Goal: Transaction & Acquisition: Obtain resource

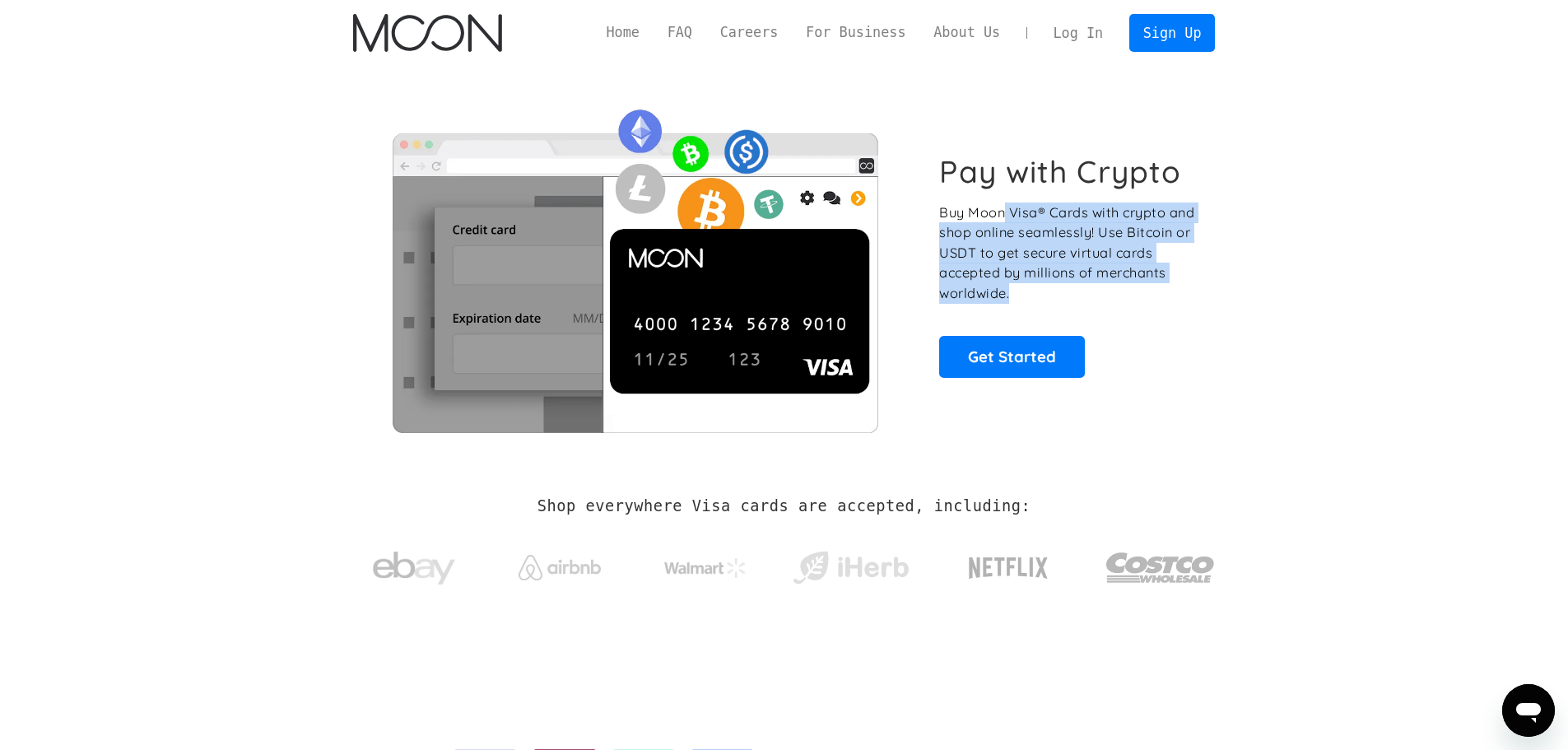
drag, startPoint x: 1020, startPoint y: 206, endPoint x: 1219, endPoint y: 287, distance: 214.9
click at [1219, 287] on div "Pay with Crypto Buy Moon Visa® Cards with crypto and shop online seamlessly! Us…" at bounding box center [784, 266] width 911 height 400
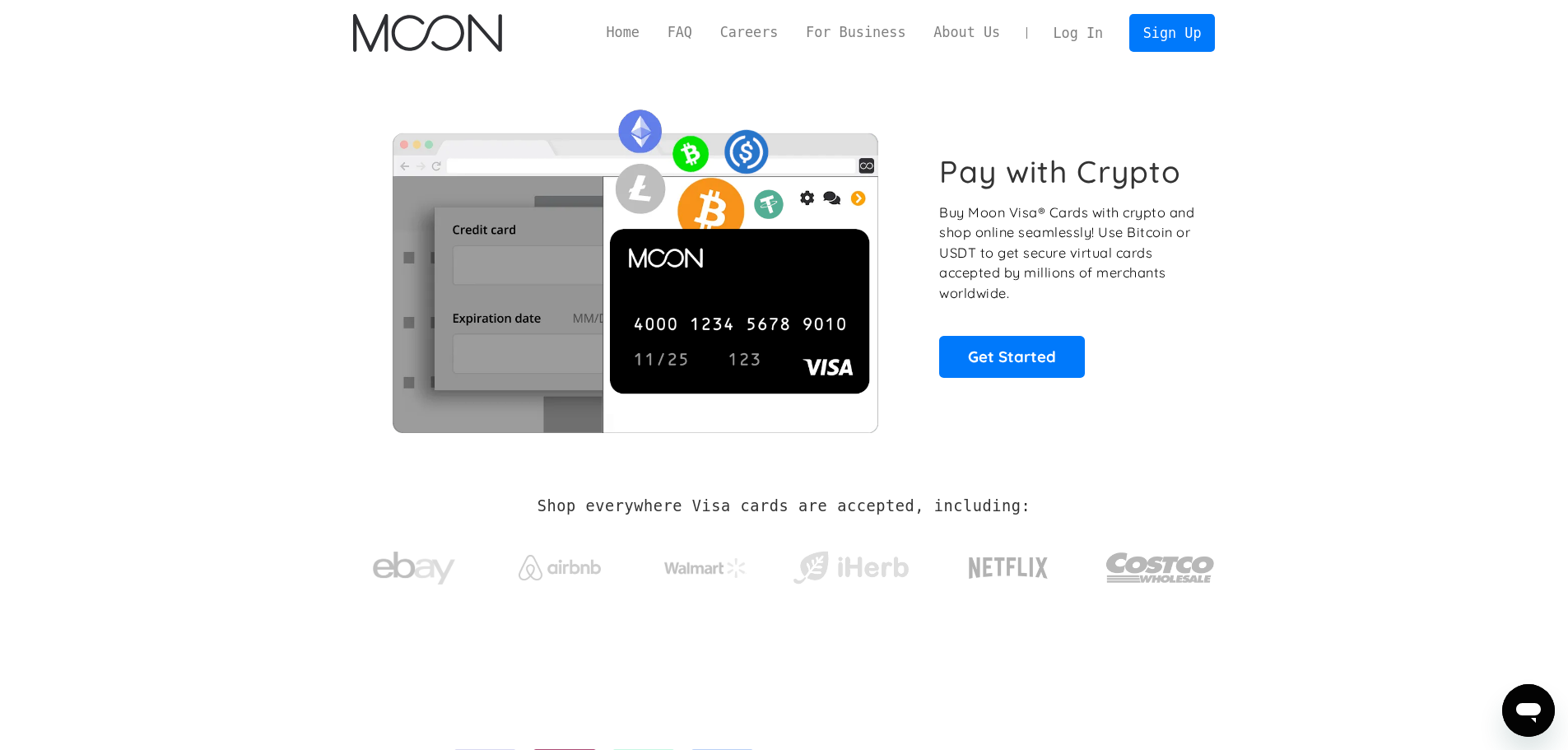
click at [1061, 36] on link "Log In" at bounding box center [1078, 33] width 77 height 37
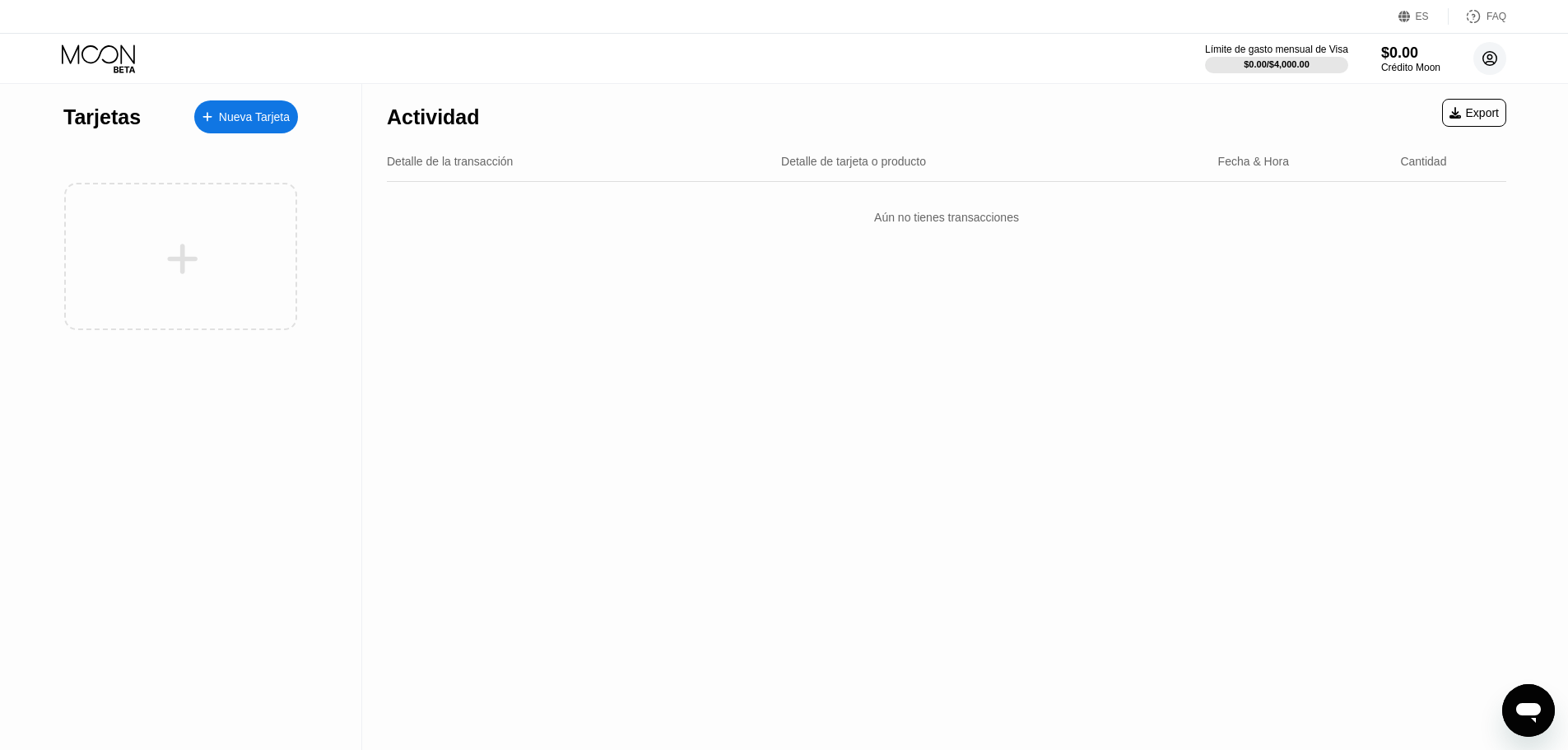
click at [1494, 56] on circle at bounding box center [1489, 57] width 33 height 33
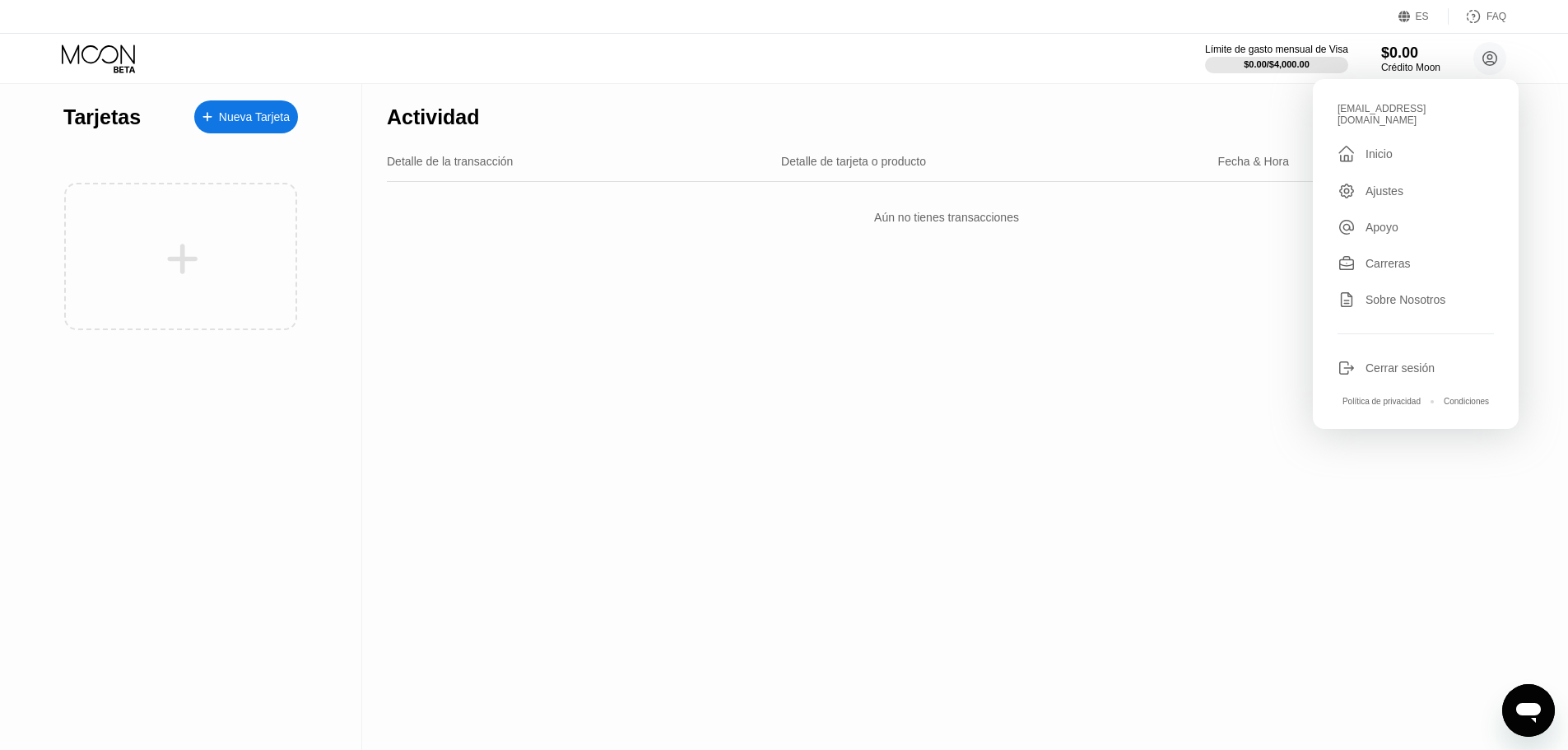
click at [1129, 365] on div "Actividad Export Detalle de la transacción Detalle de tarjeta o producto Fecha …" at bounding box center [947, 417] width 1169 height 666
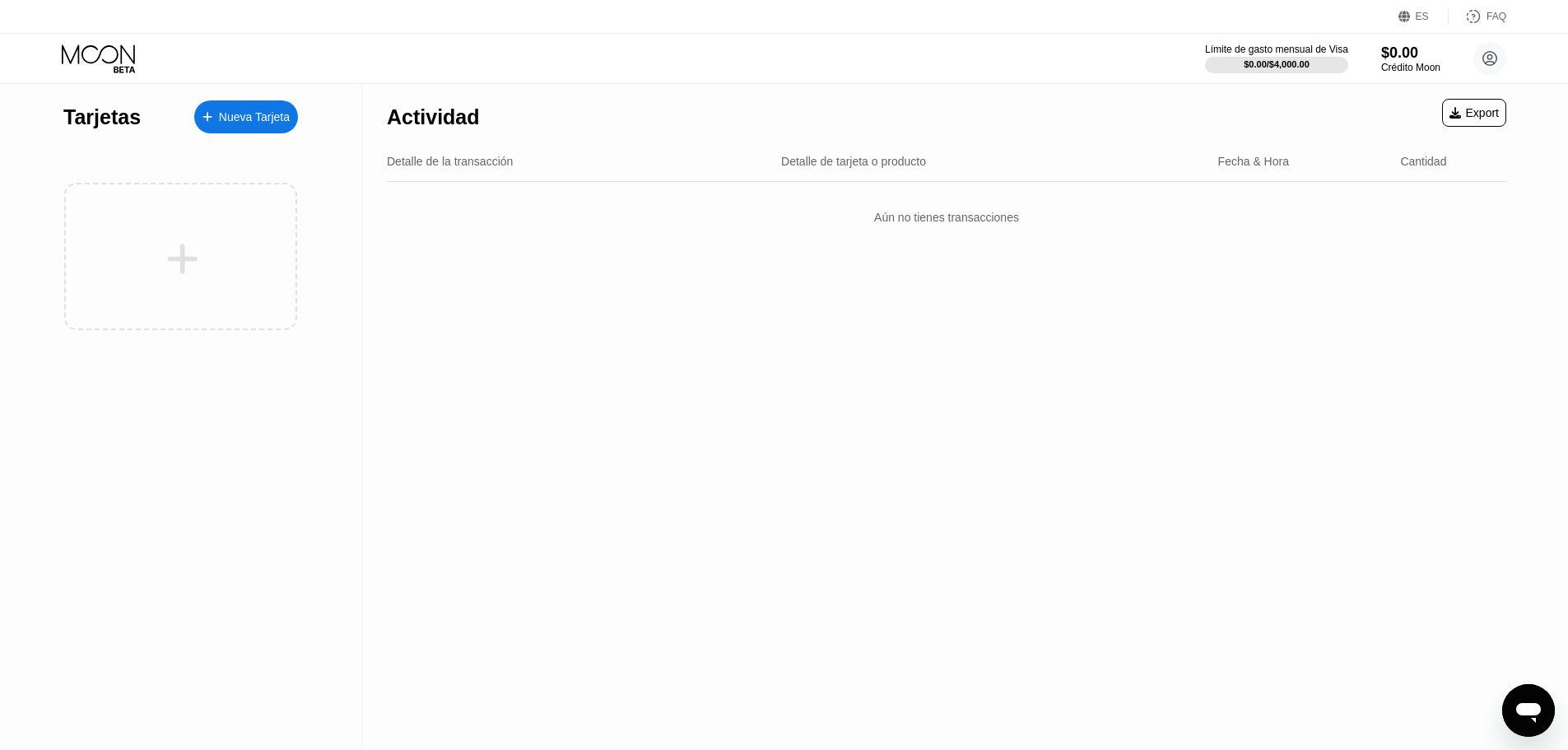
click at [281, 126] on div "Nueva Tarjeta" at bounding box center [245, 117] width 104 height 33
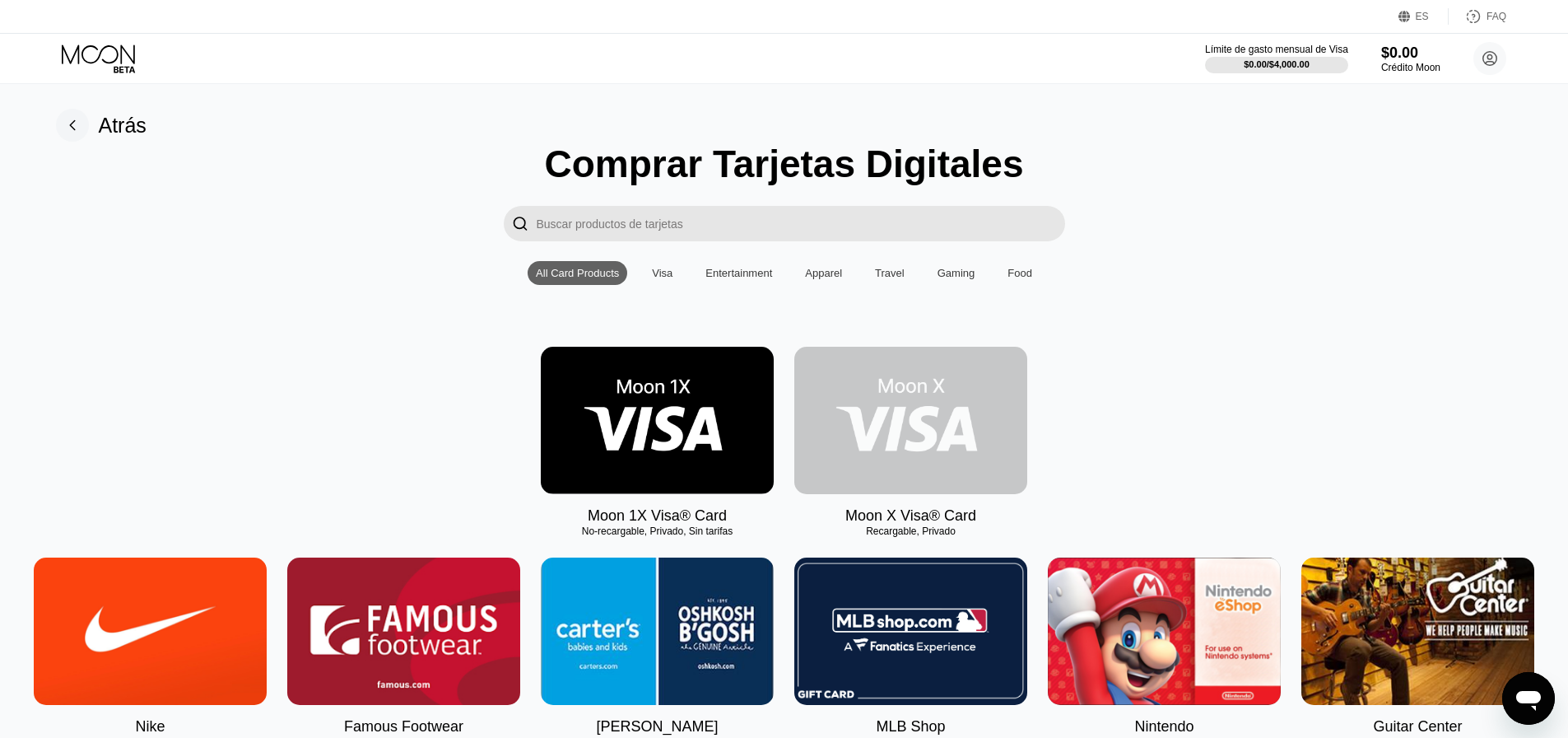
click at [871, 416] on img at bounding box center [910, 419] width 232 height 147
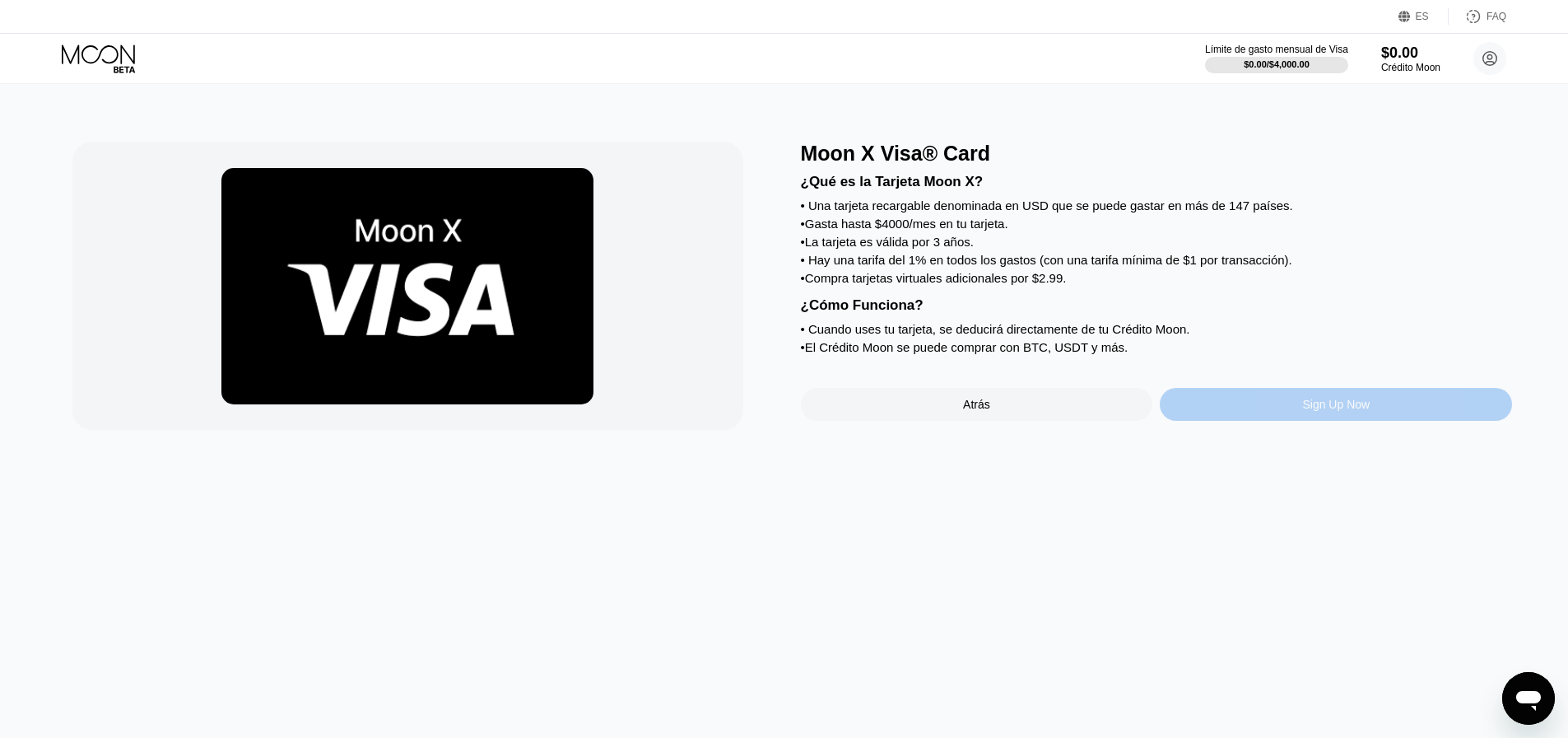
click at [1228, 420] on div "Sign Up Now" at bounding box center [1336, 404] width 352 height 33
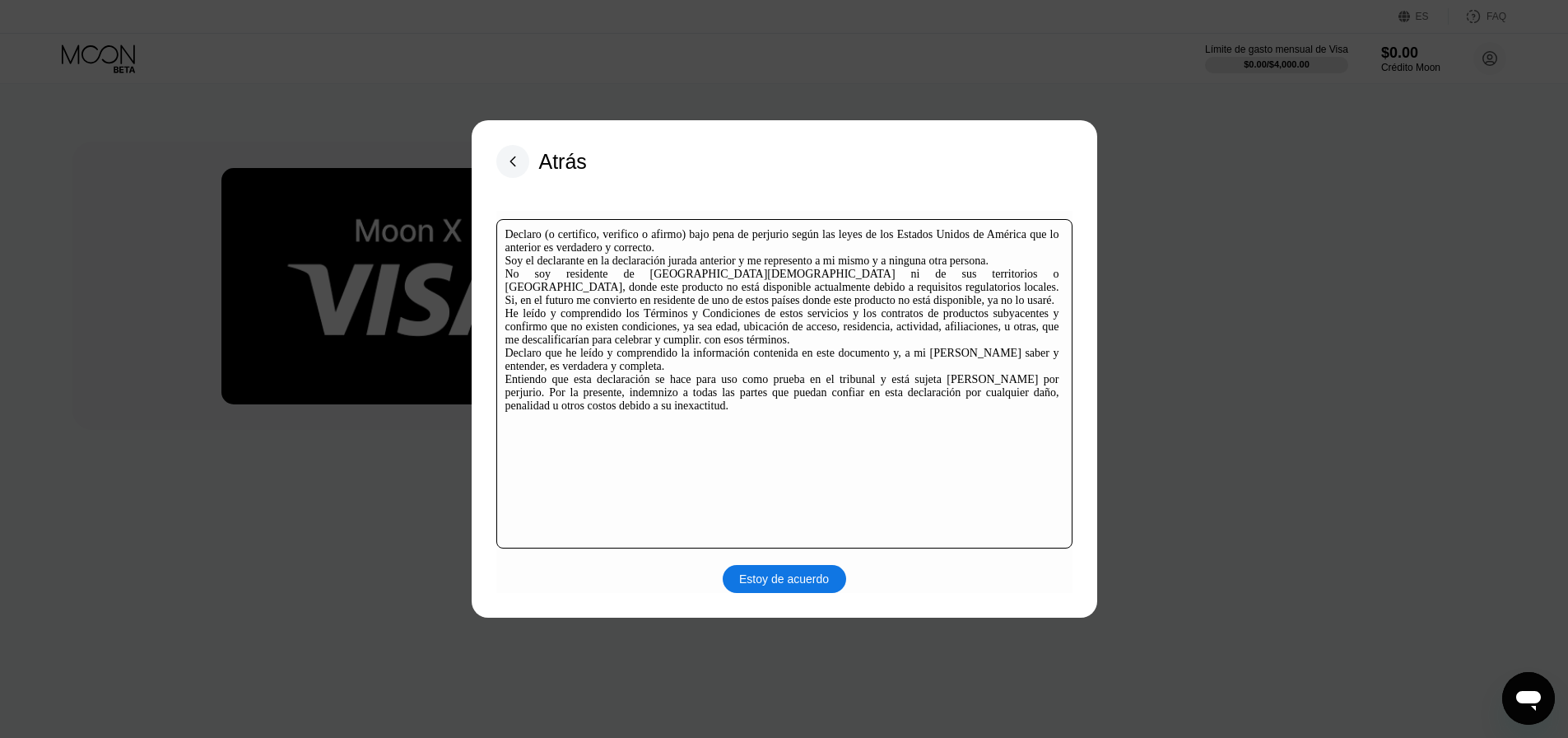
click at [820, 586] on div "Estoy de acuerdo" at bounding box center [784, 578] width 90 height 15
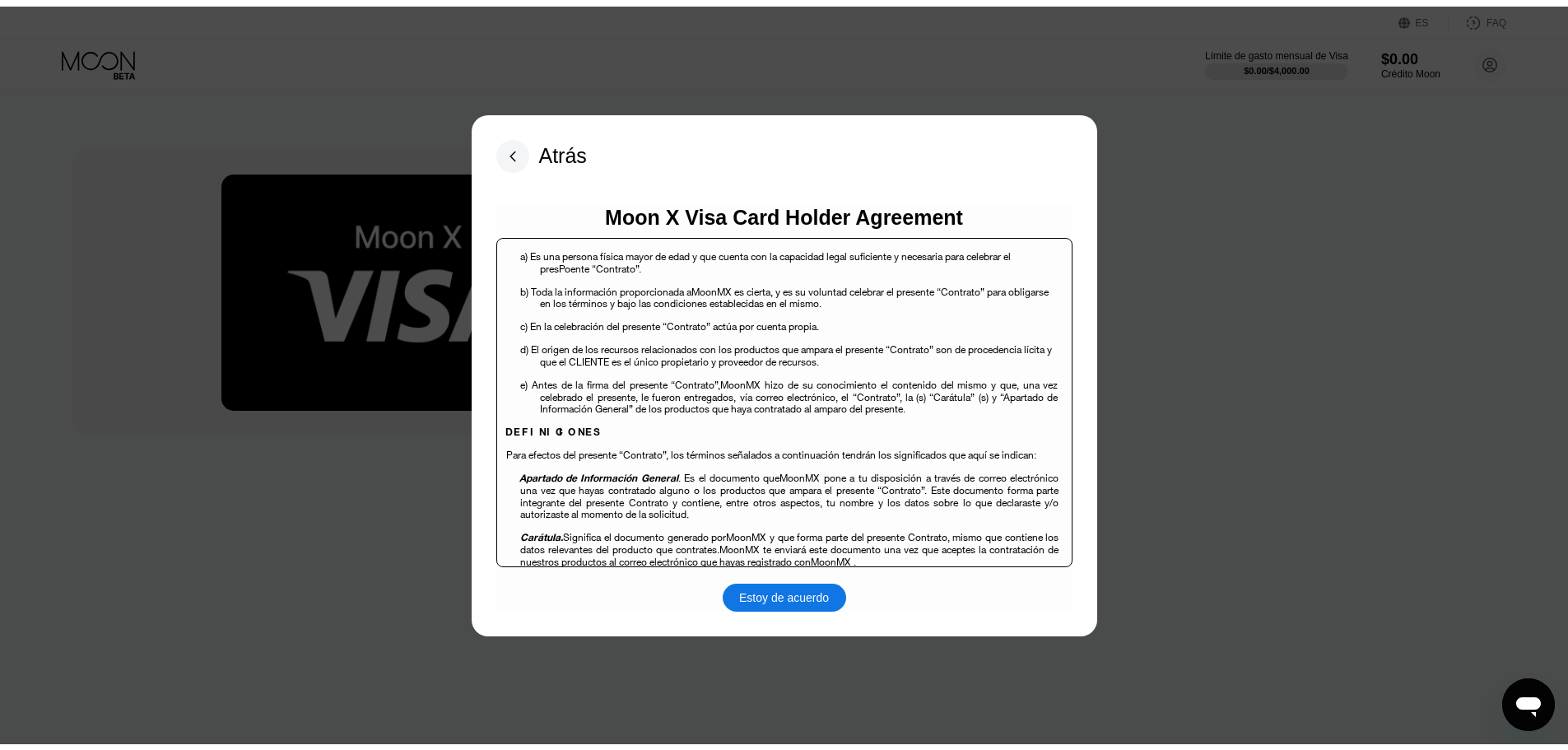
scroll to position [329, 0]
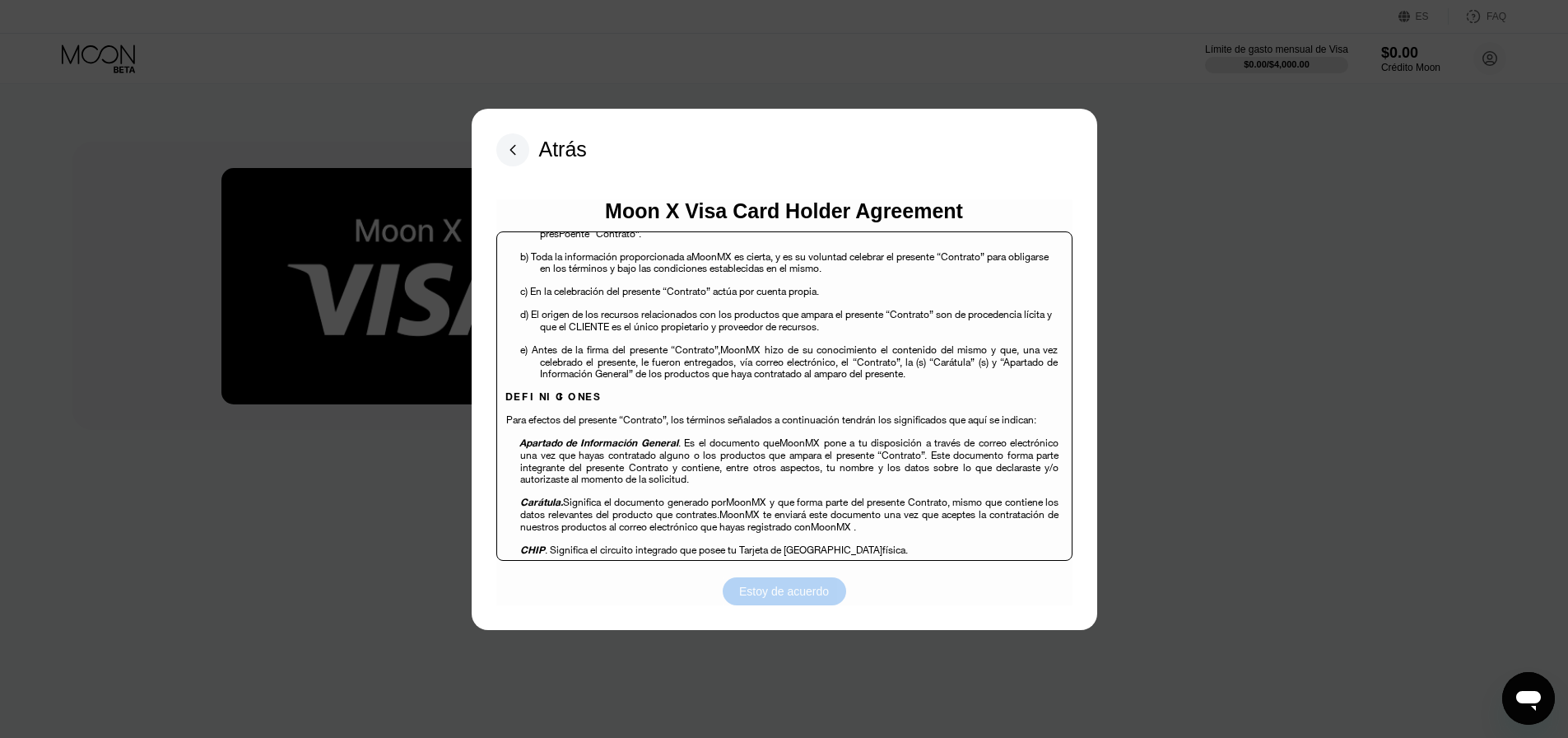
click at [784, 586] on div "Estoy de acuerdo" at bounding box center [784, 591] width 90 height 15
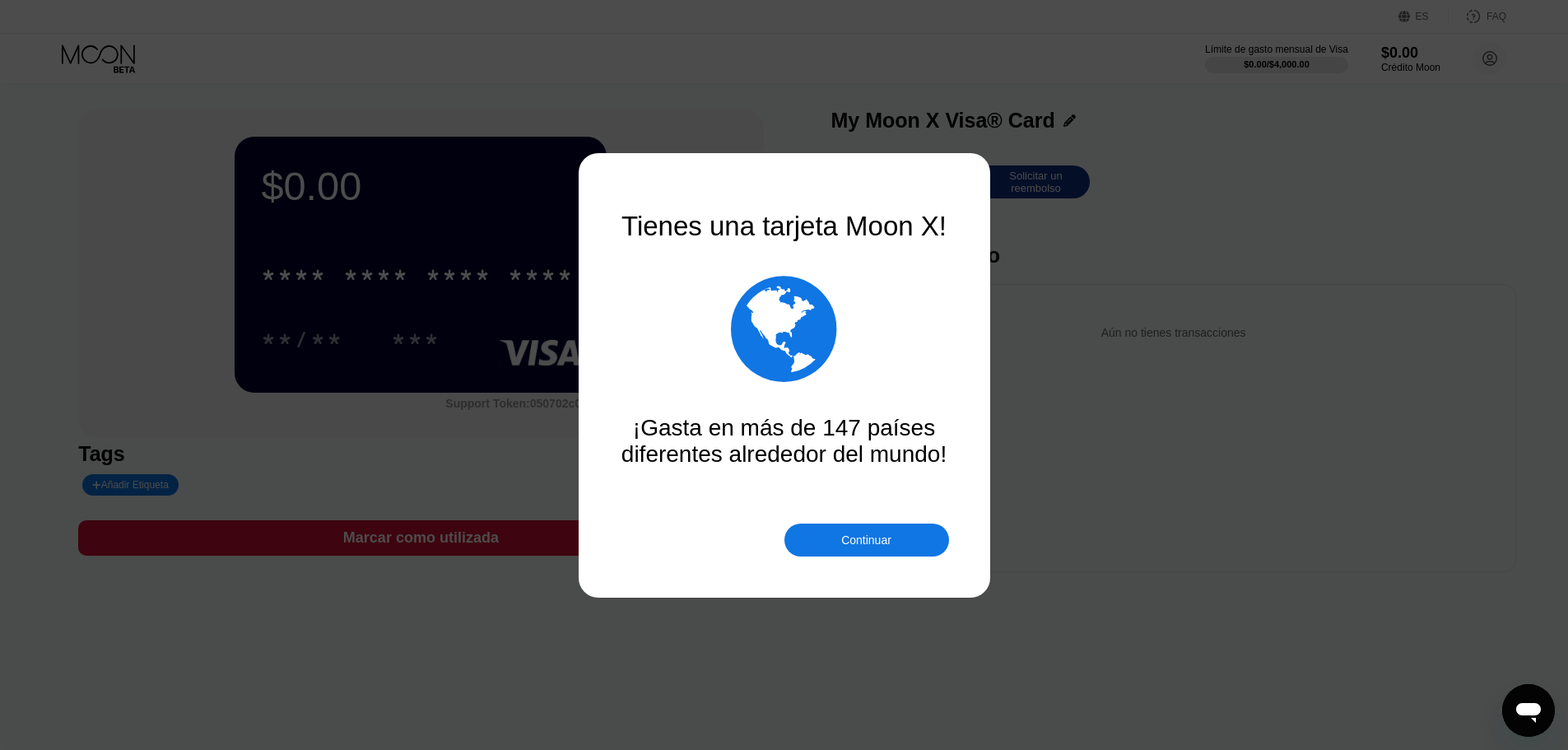
click at [880, 542] on div "Continuar" at bounding box center [866, 539] width 50 height 13
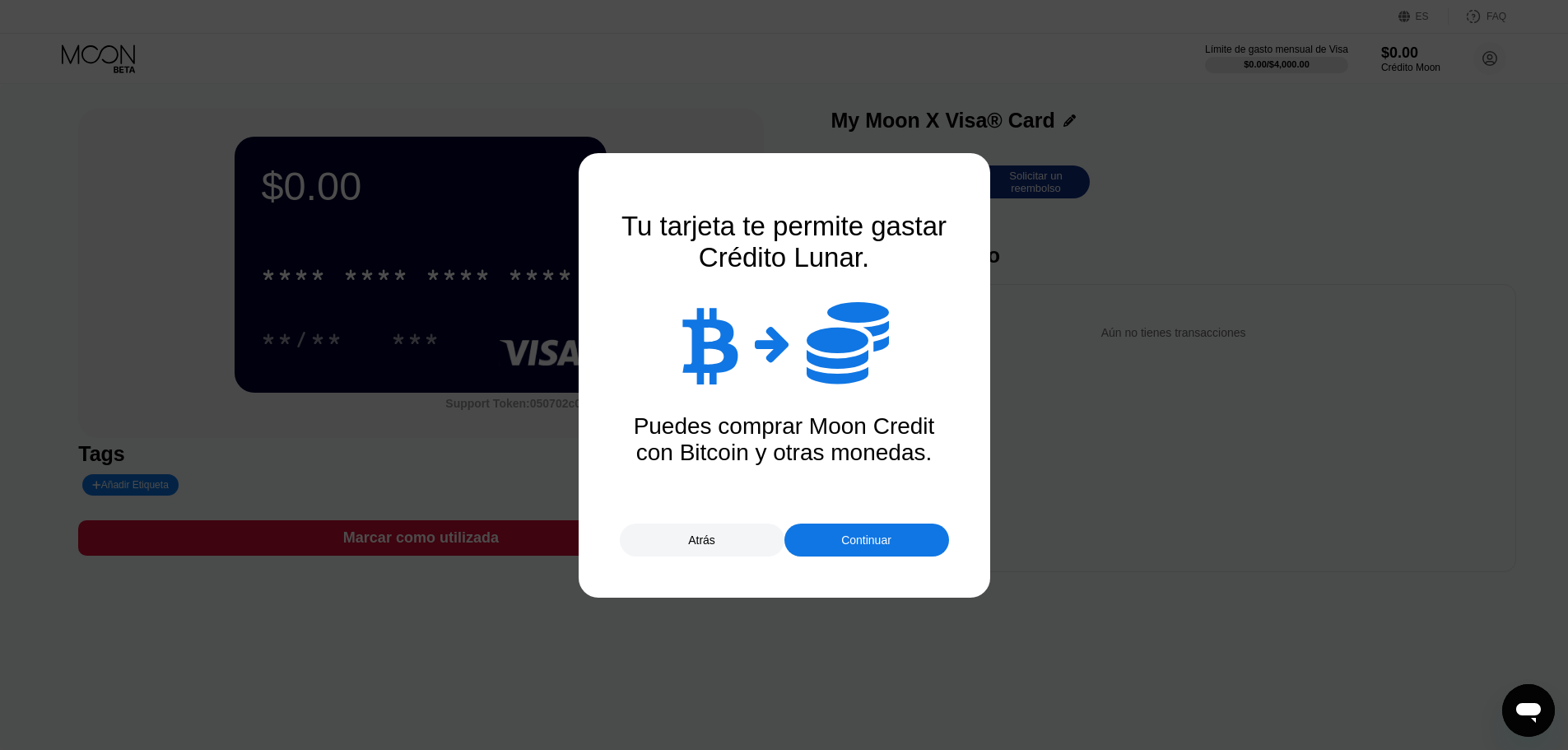
click at [865, 533] on div "Continuar" at bounding box center [866, 539] width 50 height 13
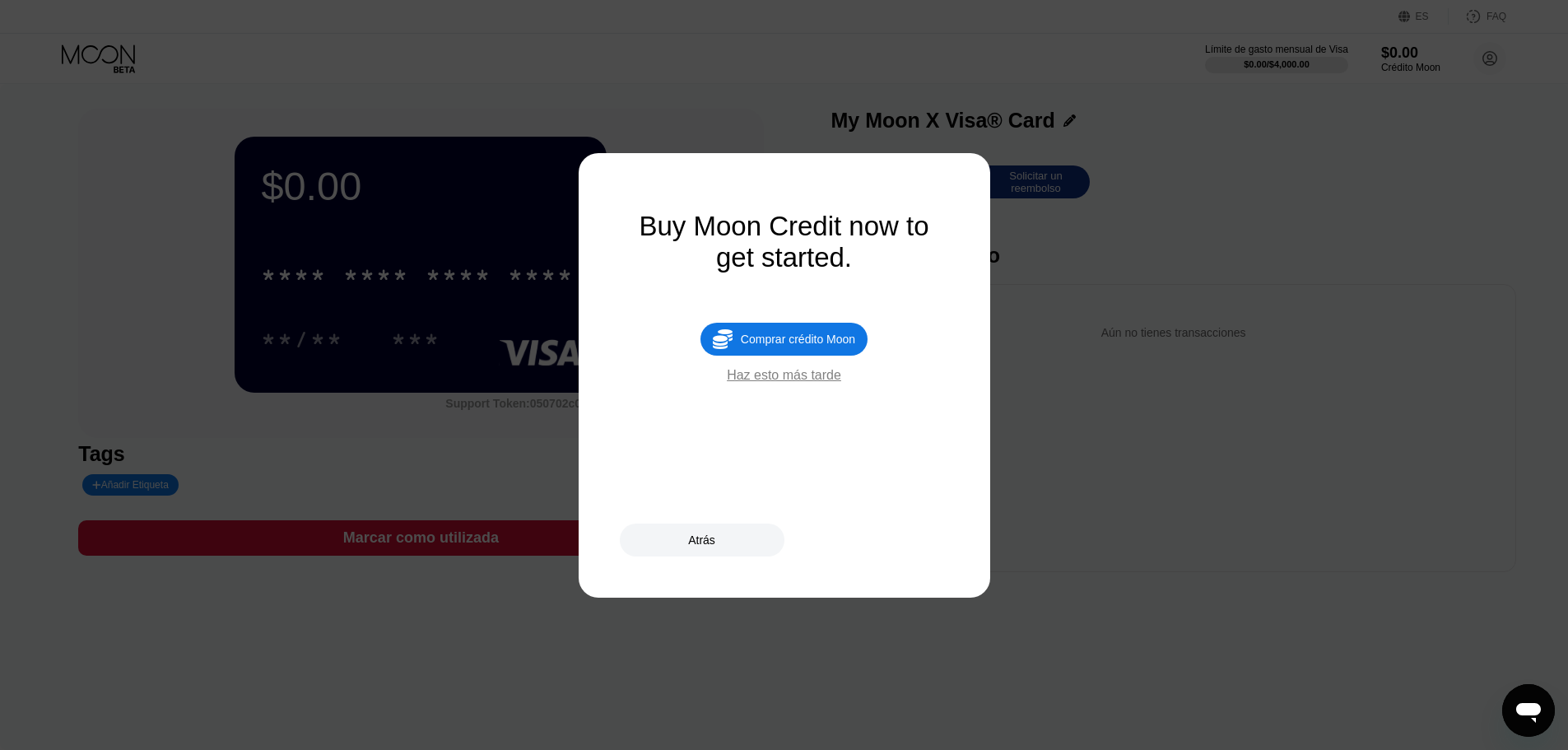
click at [807, 528] on div "Atrás" at bounding box center [784, 539] width 329 height 33
click at [810, 383] on div "Haz esto más tarde" at bounding box center [784, 375] width 115 height 15
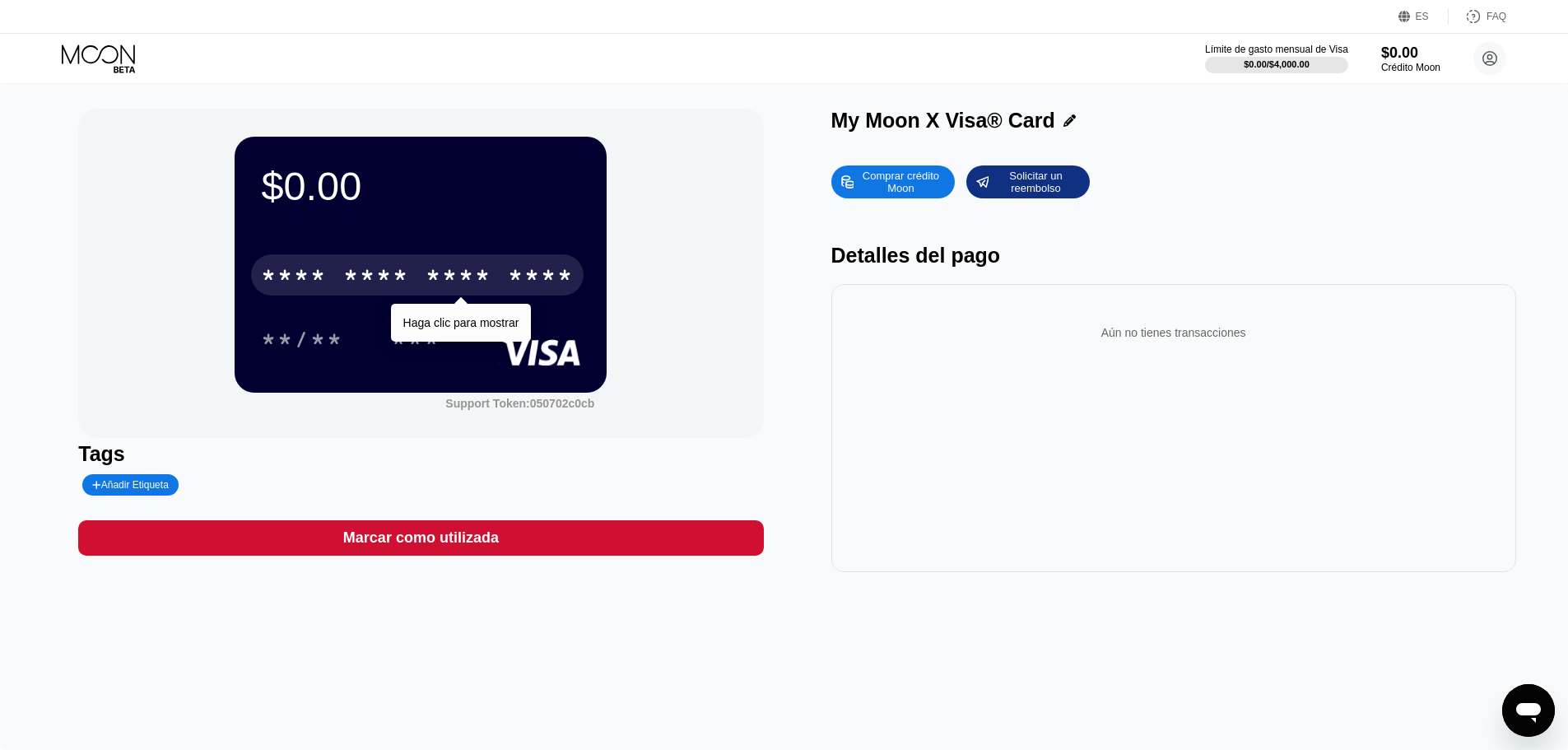
click at [356, 281] on div "* * * *" at bounding box center [376, 277] width 66 height 27
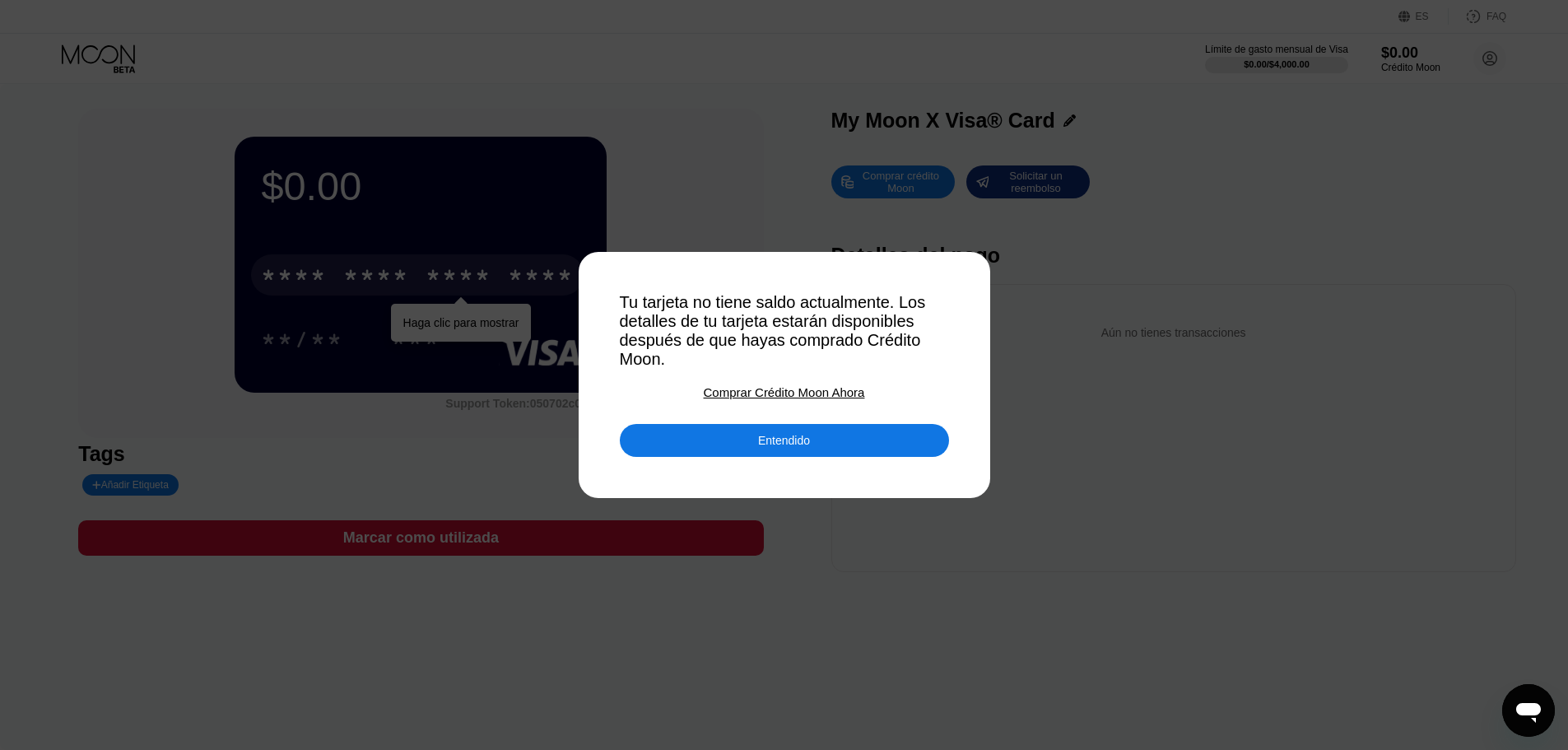
click at [760, 457] on div "Entendido" at bounding box center [784, 440] width 329 height 33
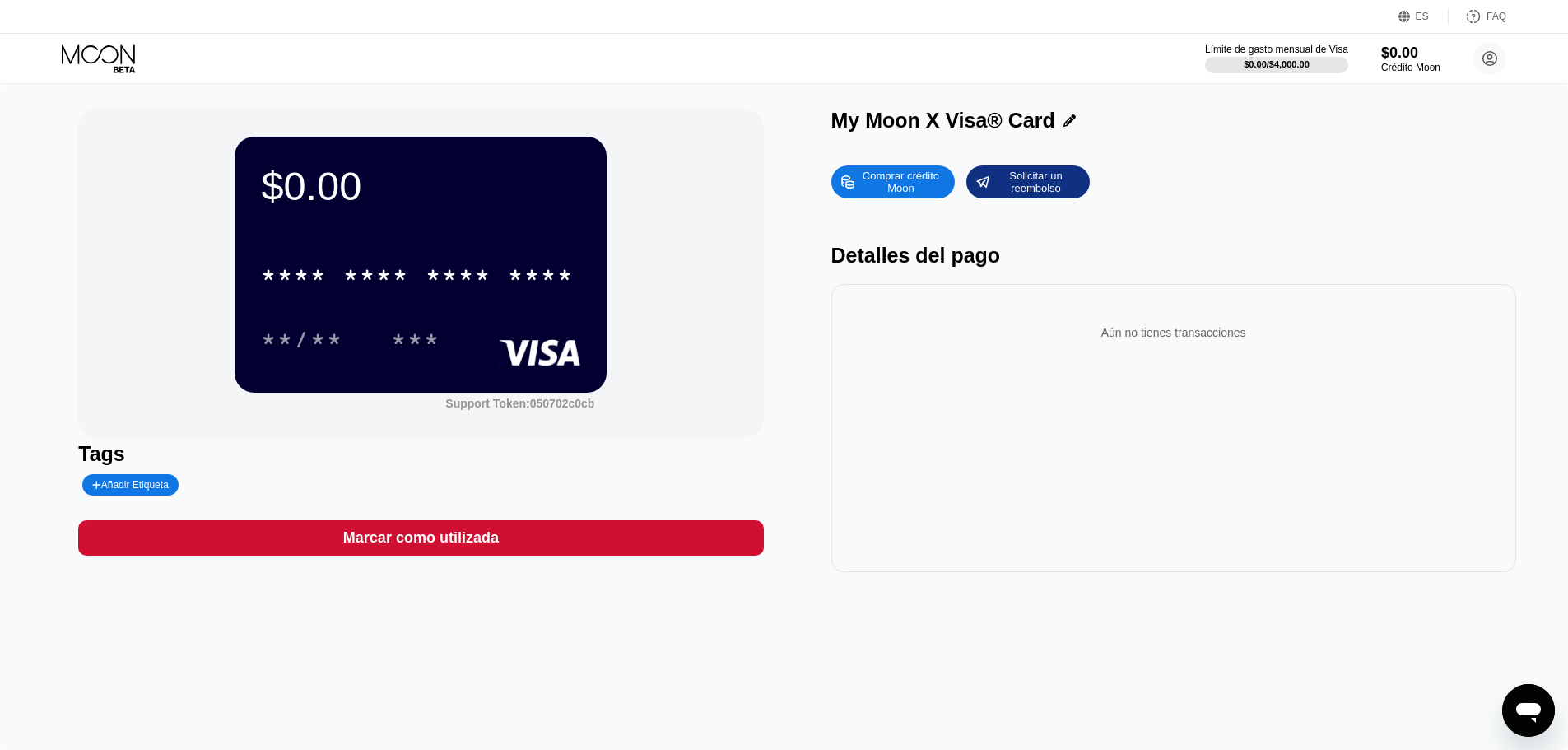
click at [403, 474] on div "Tags Añadir Etiqueta" at bounding box center [420, 469] width 685 height 53
click at [1423, 13] on div "ES" at bounding box center [1422, 17] width 13 height 12
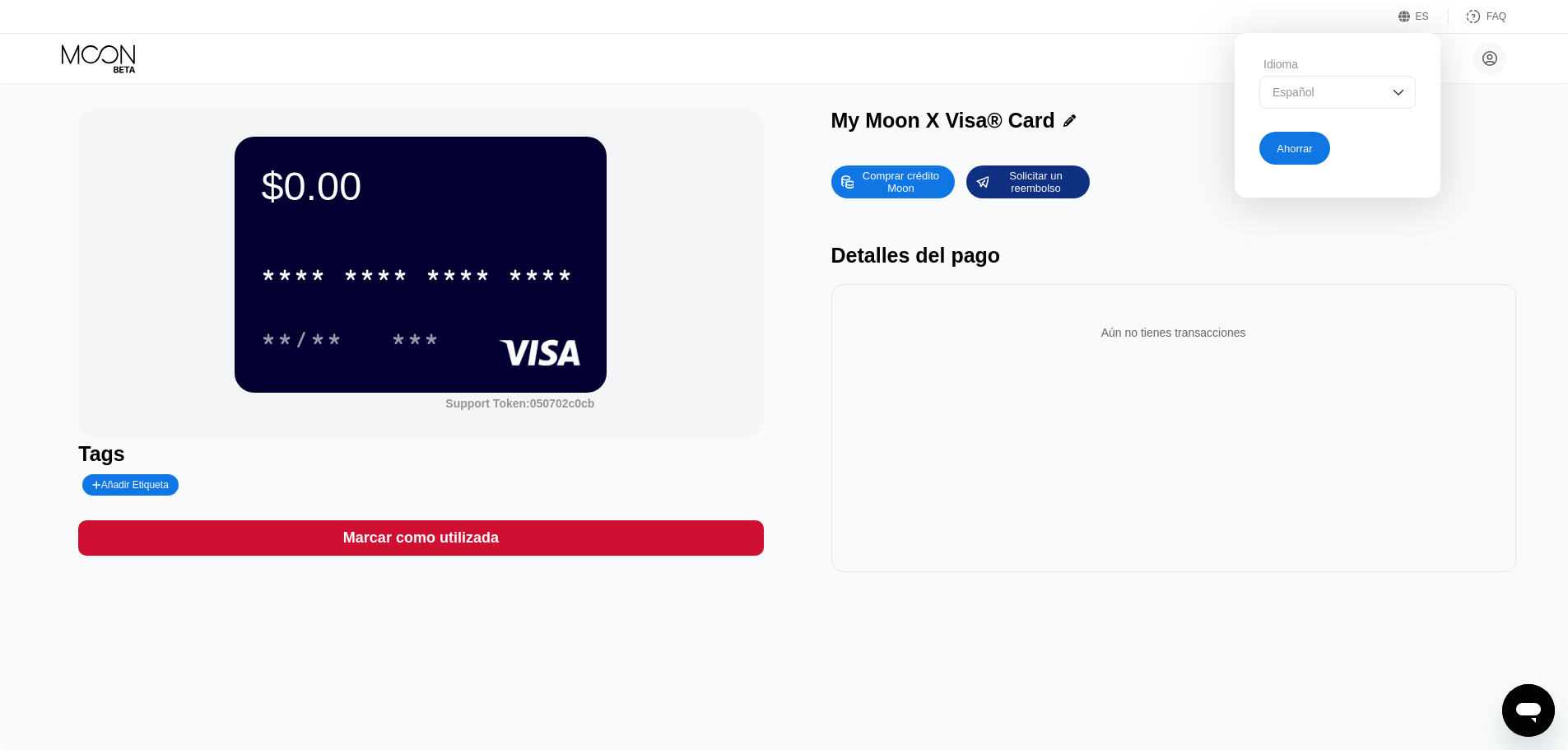
click at [907, 188] on div "Comprar crédito Moon" at bounding box center [901, 182] width 91 height 27
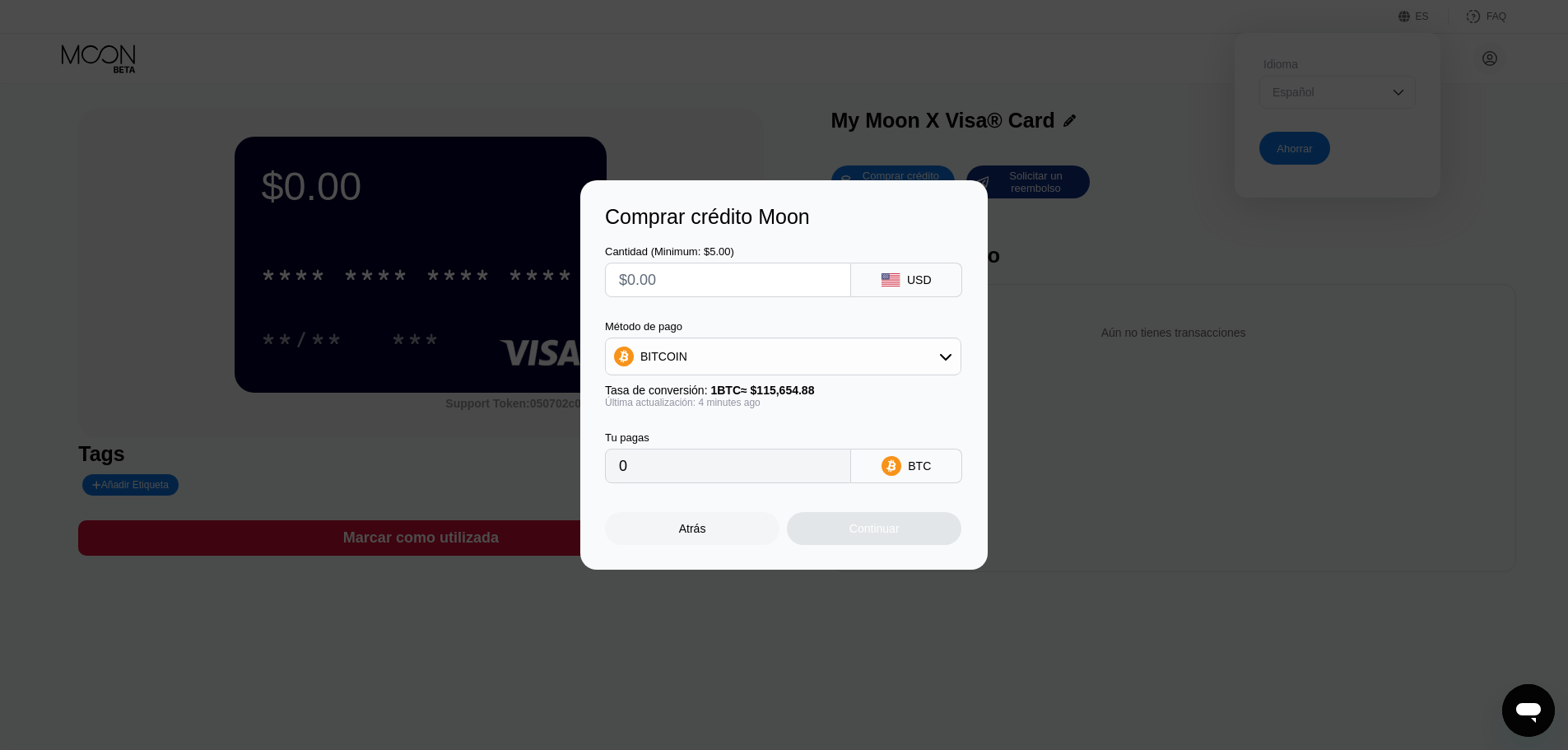
click at [903, 280] on div "USD" at bounding box center [906, 279] width 111 height 35
click at [753, 282] on input "text" at bounding box center [728, 279] width 219 height 33
type input "$1"
type input "0.00000865"
type input "$10"
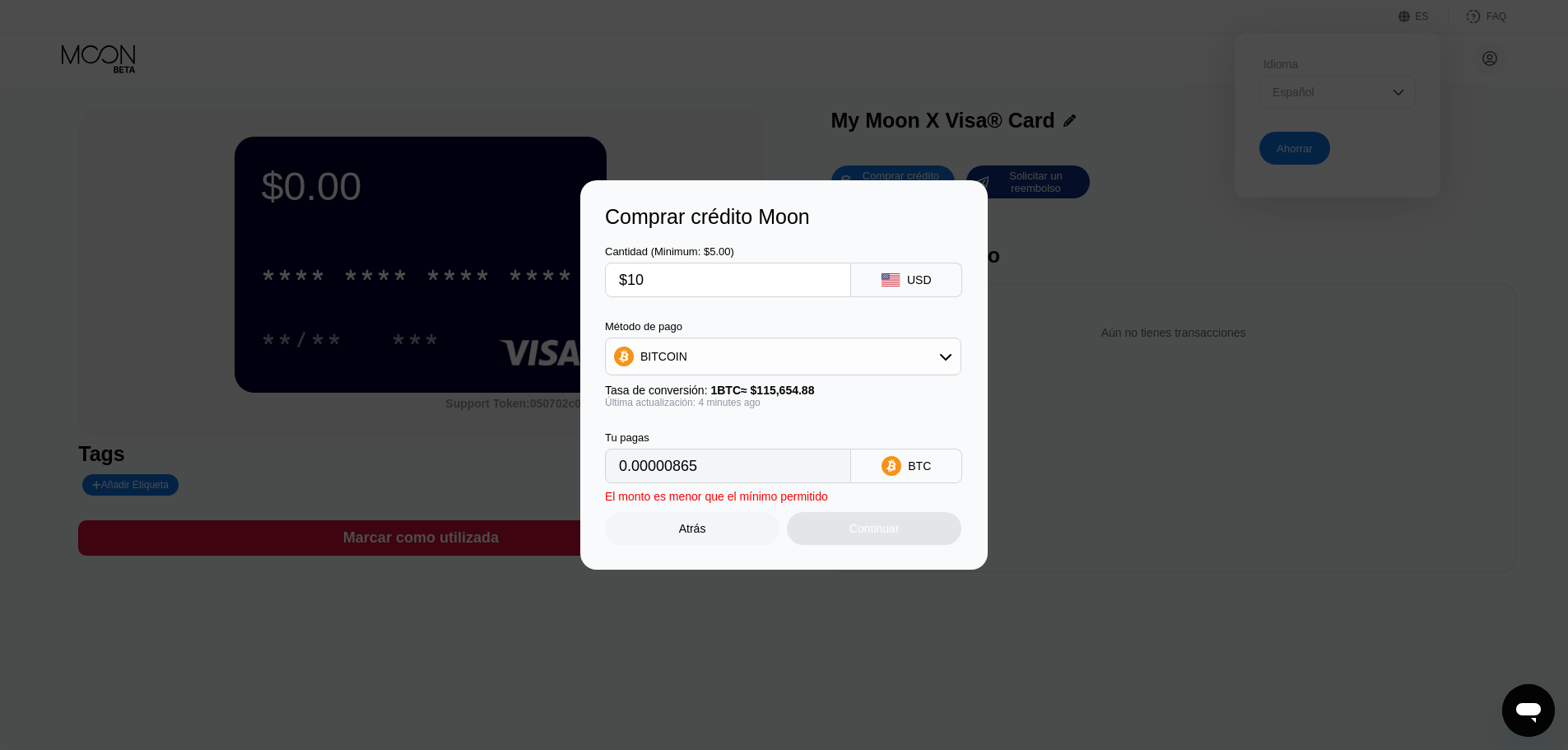
type input "0.00008648"
type input "$100"
type input "0.00086475"
type input "$1000"
type input "0.00864747"
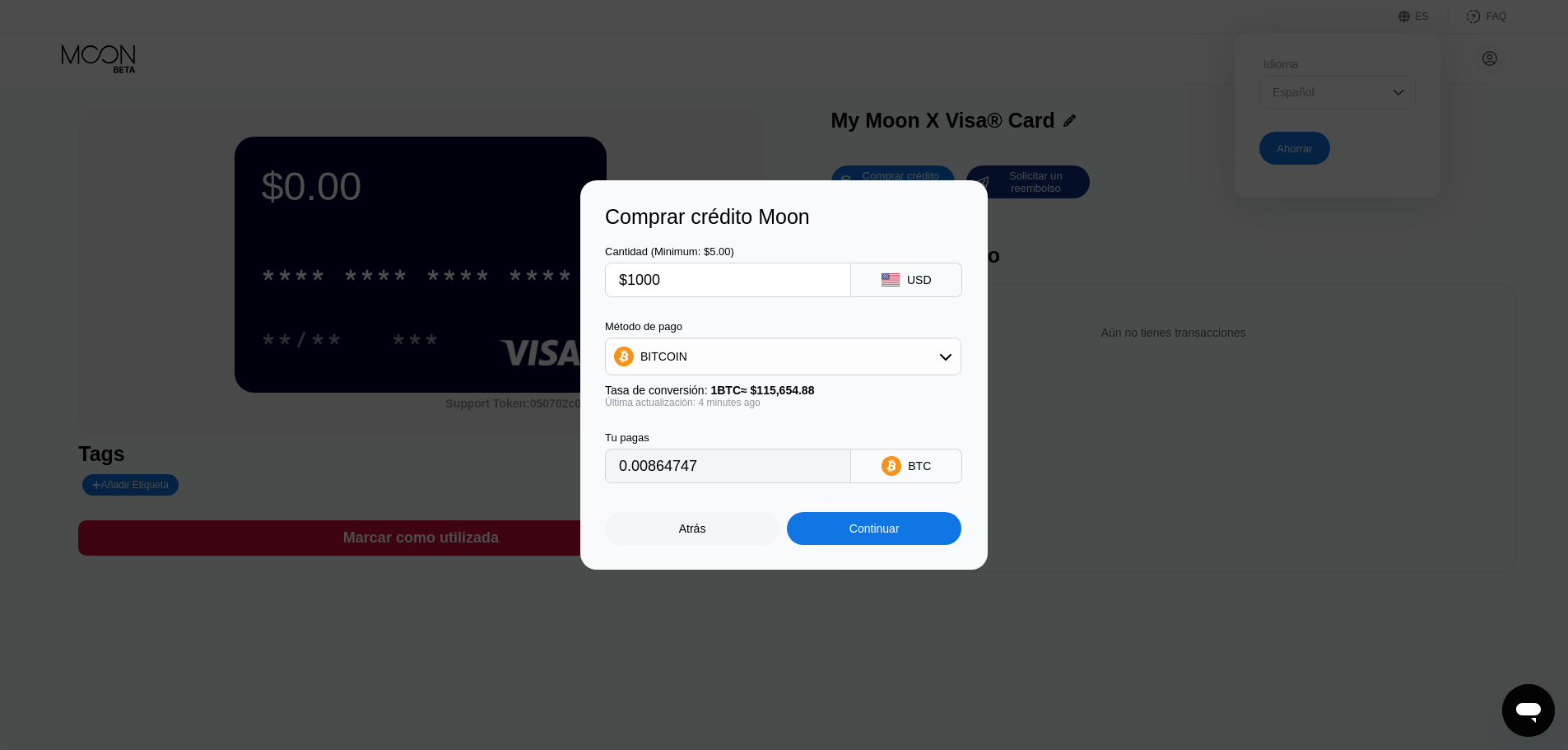
type input "$1000"
click at [786, 315] on div "Cantidad (Minimum: $5.00) $1000 USD Método de pago BITCOIN Tasa de conversión: …" at bounding box center [784, 355] width 358 height 254
click at [786, 365] on div "BITCOIN" at bounding box center [783, 356] width 355 height 33
click at [760, 435] on div "USDT on TRON" at bounding box center [793, 437] width 311 height 13
type input "1010.10"
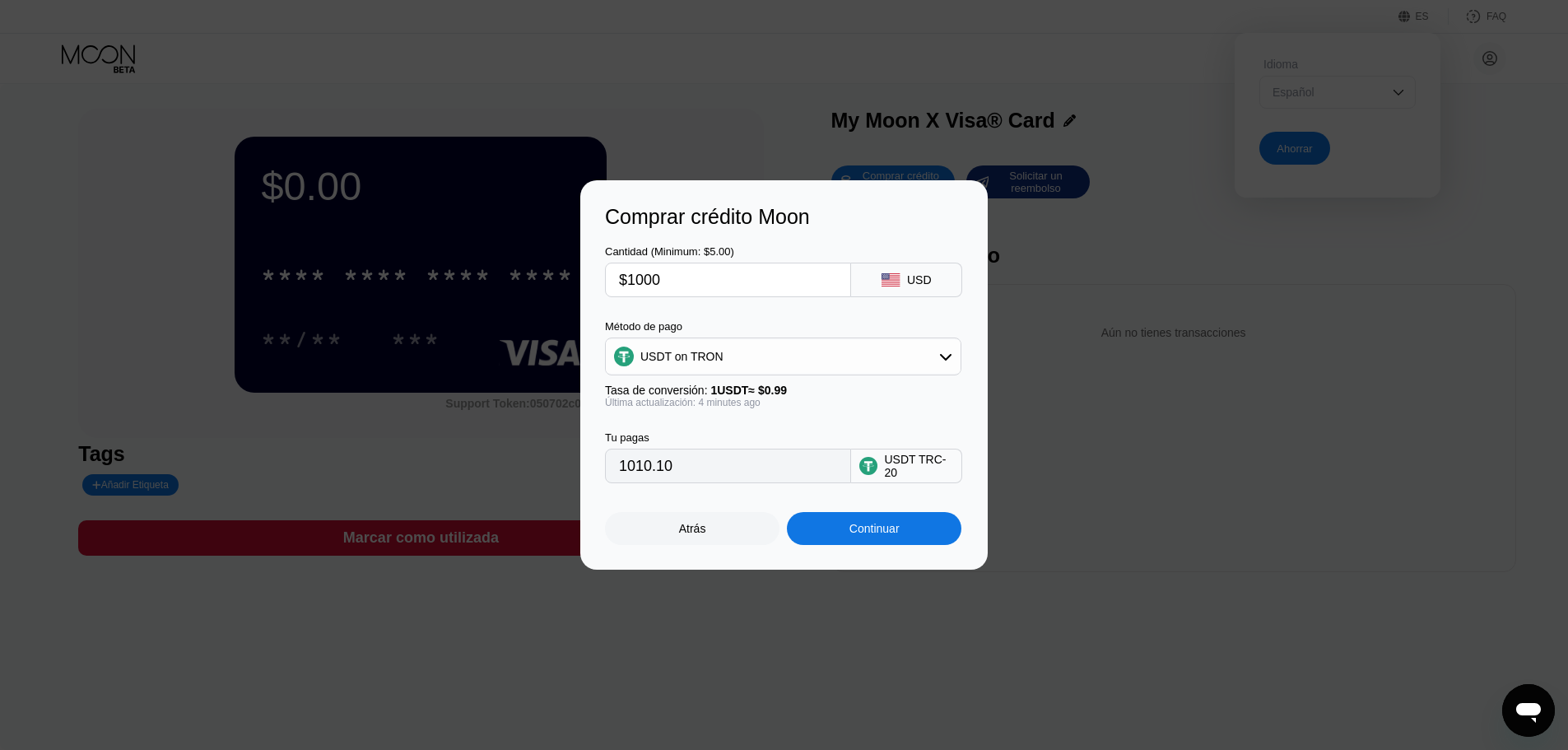
click at [759, 483] on input "1010.10" at bounding box center [728, 465] width 219 height 33
click at [759, 478] on input "1010.10" at bounding box center [728, 465] width 219 height 33
drag, startPoint x: 679, startPoint y: 481, endPoint x: 719, endPoint y: 478, distance: 40.1
click at [719, 478] on input "1010.10" at bounding box center [728, 465] width 219 height 33
click at [694, 245] on div "Cantidad (Minimum: $5.00)" at bounding box center [728, 251] width 246 height 12
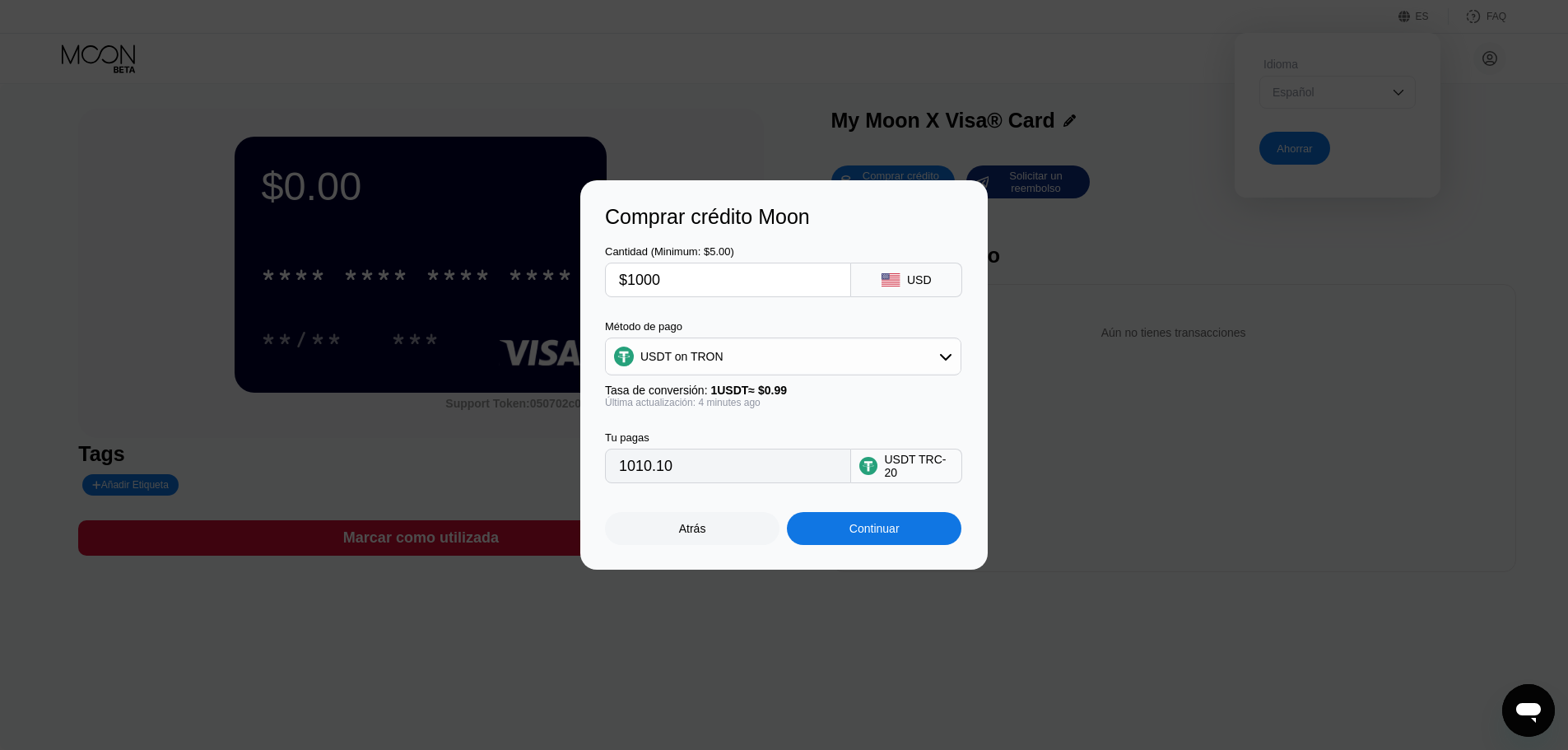
click at [694, 263] on input "$1000" at bounding box center [728, 279] width 219 height 33
click at [877, 464] on icon at bounding box center [869, 466] width 18 height 20
click at [1336, 553] on div "Comprar crédito Moon Cantidad (Minimum: $5.00) $1000 USD Método de pago USDT on…" at bounding box center [784, 375] width 1568 height 390
click at [668, 537] on div "Atrás" at bounding box center [692, 528] width 174 height 33
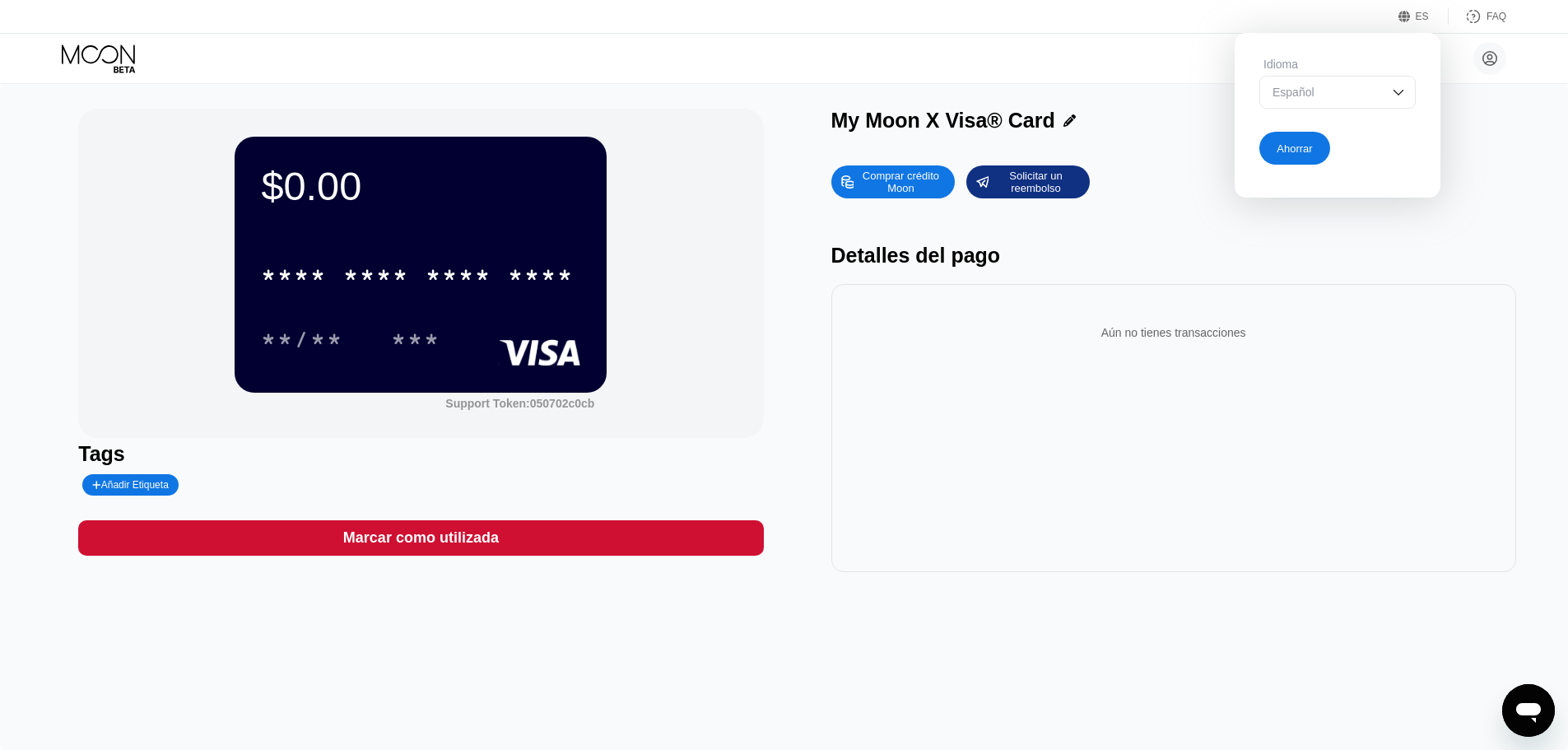
click at [1297, 159] on div "Ahorrar" at bounding box center [1295, 147] width 71 height 33
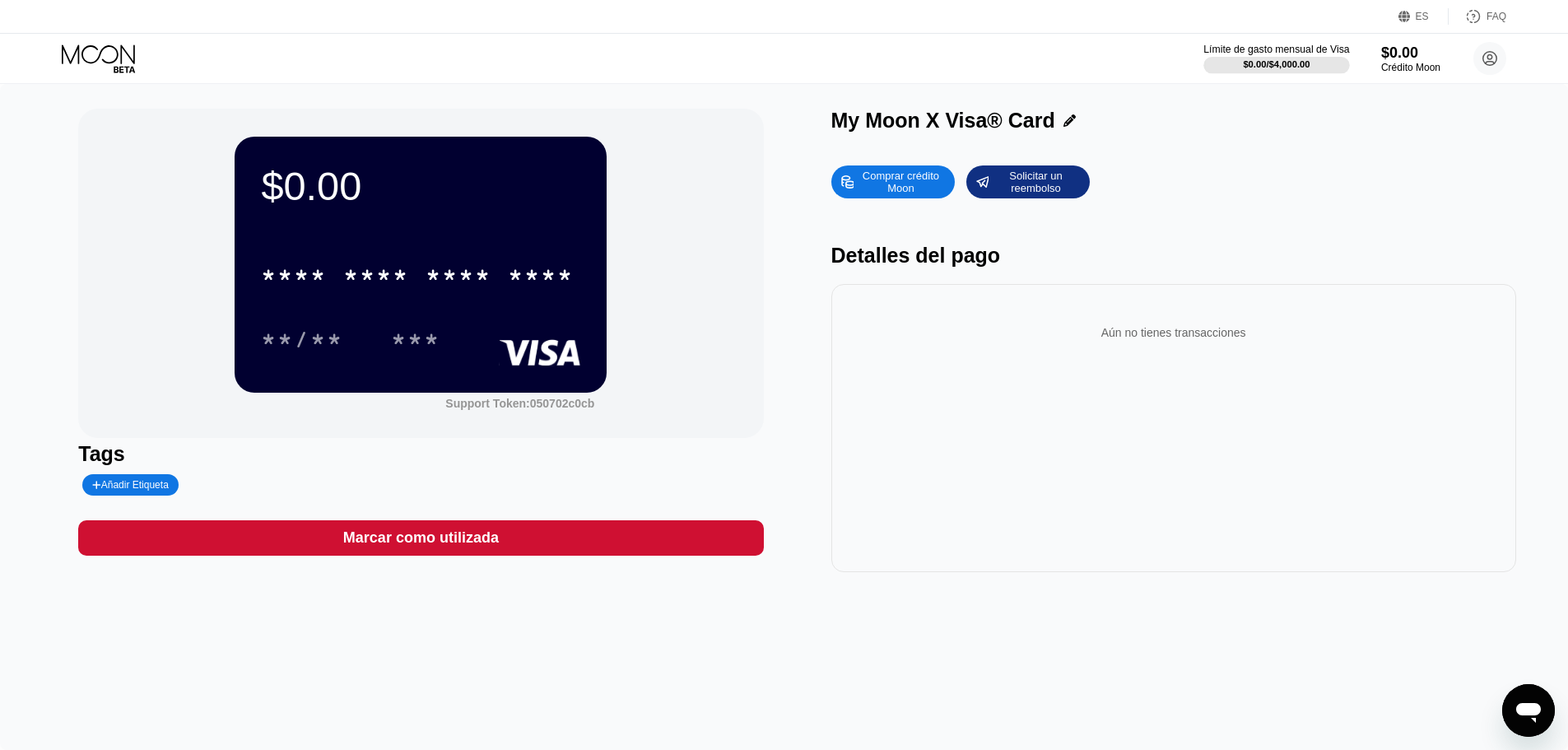
click at [1289, 65] on div "$0.00 / $4,000.00" at bounding box center [1275, 64] width 66 height 10
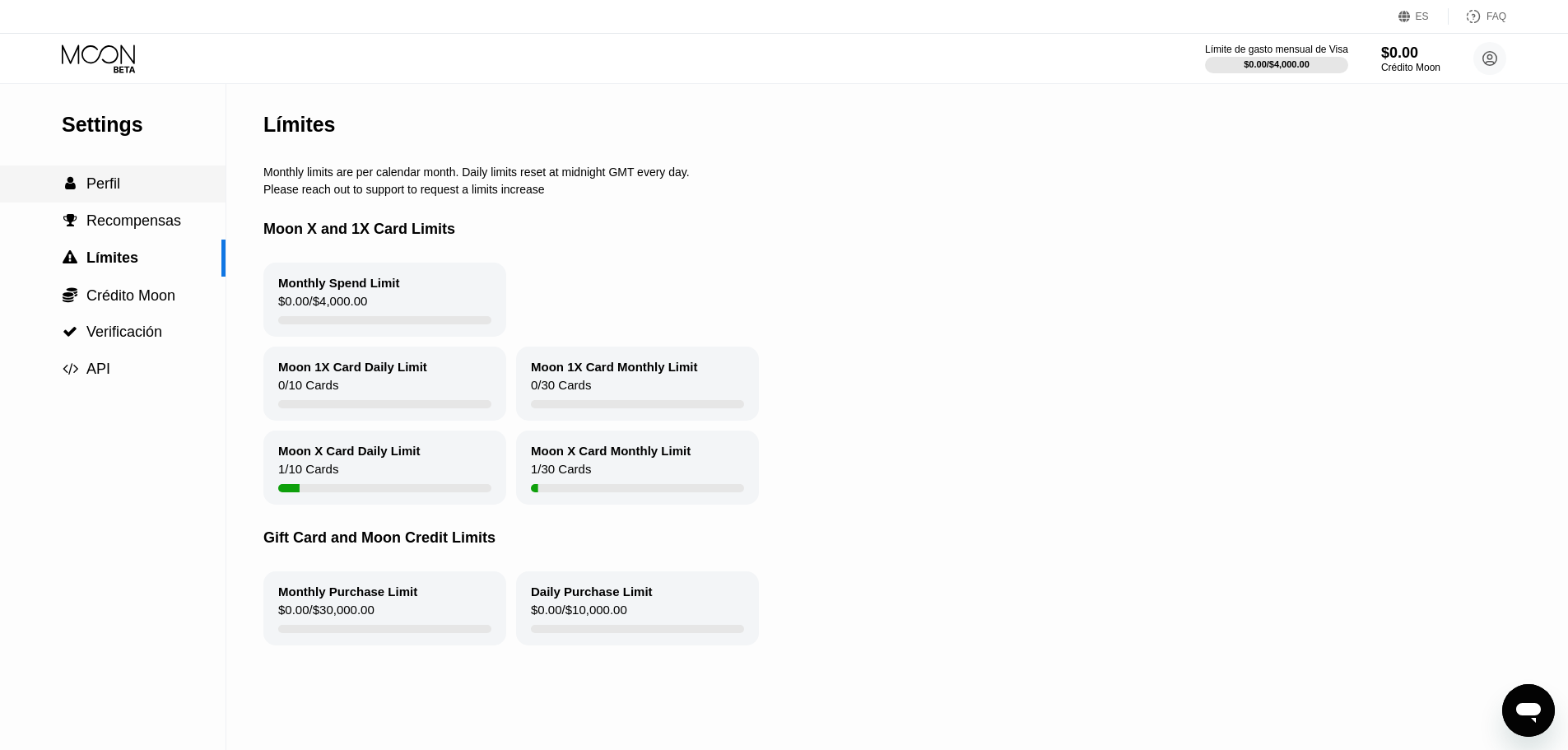
click at [127, 184] on div " Perfil" at bounding box center [113, 183] width 226 height 17
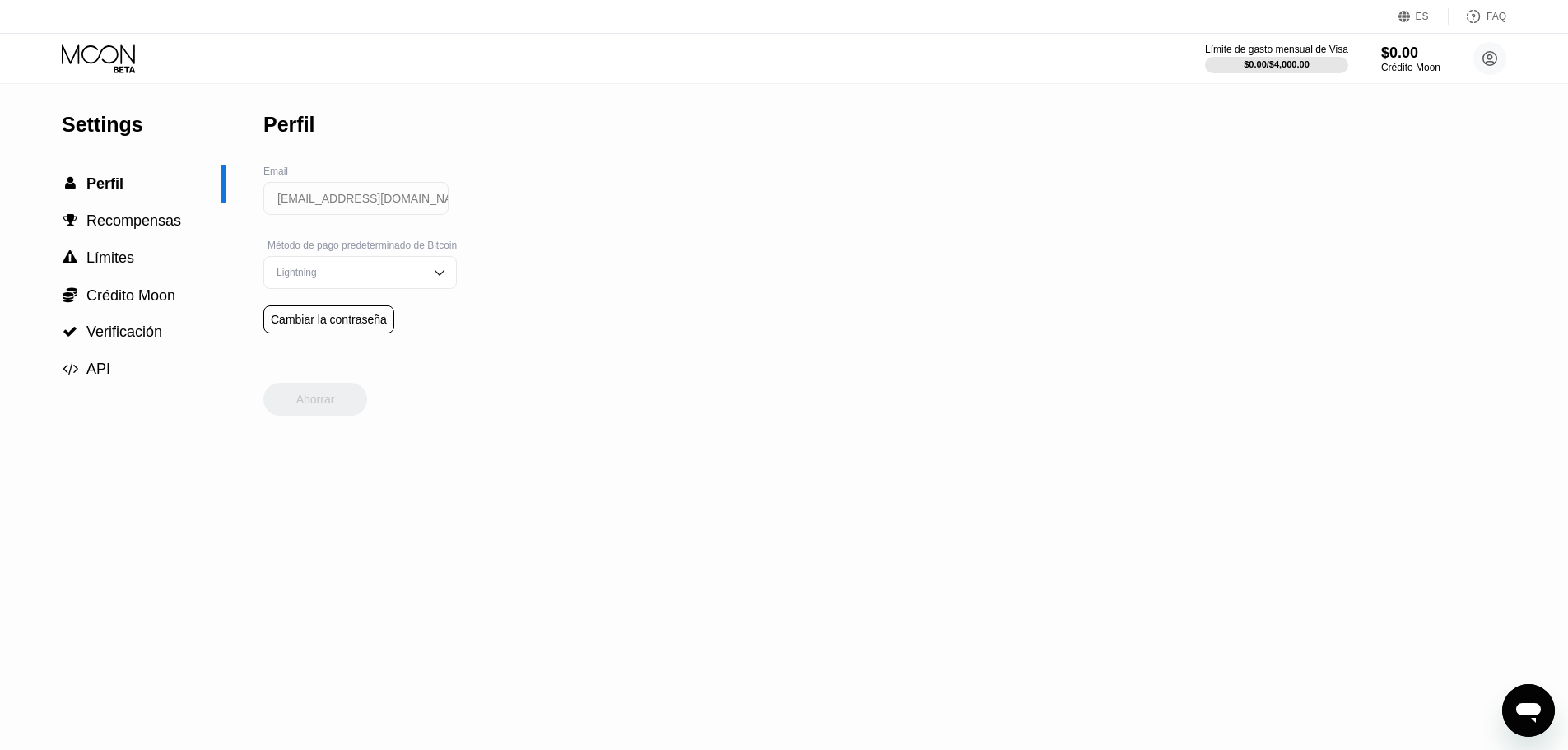
click at [391, 288] on div "Lightning" at bounding box center [360, 272] width 194 height 33
click at [564, 291] on div "Settings  Perfil  Recompensas  Límites  Crédito Moon  Verificación  API P…" at bounding box center [784, 417] width 1568 height 666
click at [419, 273] on div "Lightning" at bounding box center [347, 273] width 150 height 12
click at [148, 300] on span "Crédito Moon" at bounding box center [131, 295] width 89 height 17
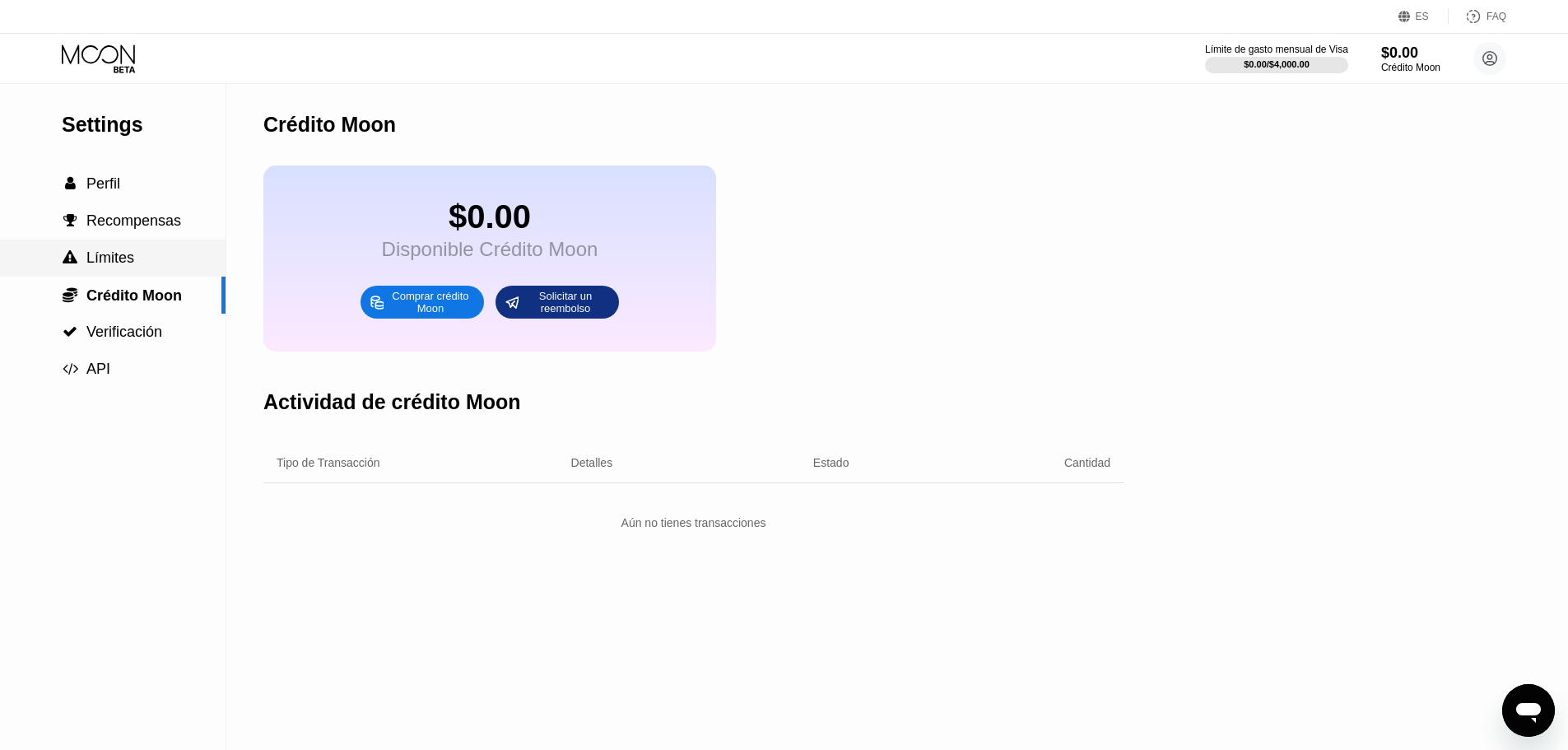
click at [155, 258] on div " Límites" at bounding box center [113, 257] width 226 height 17
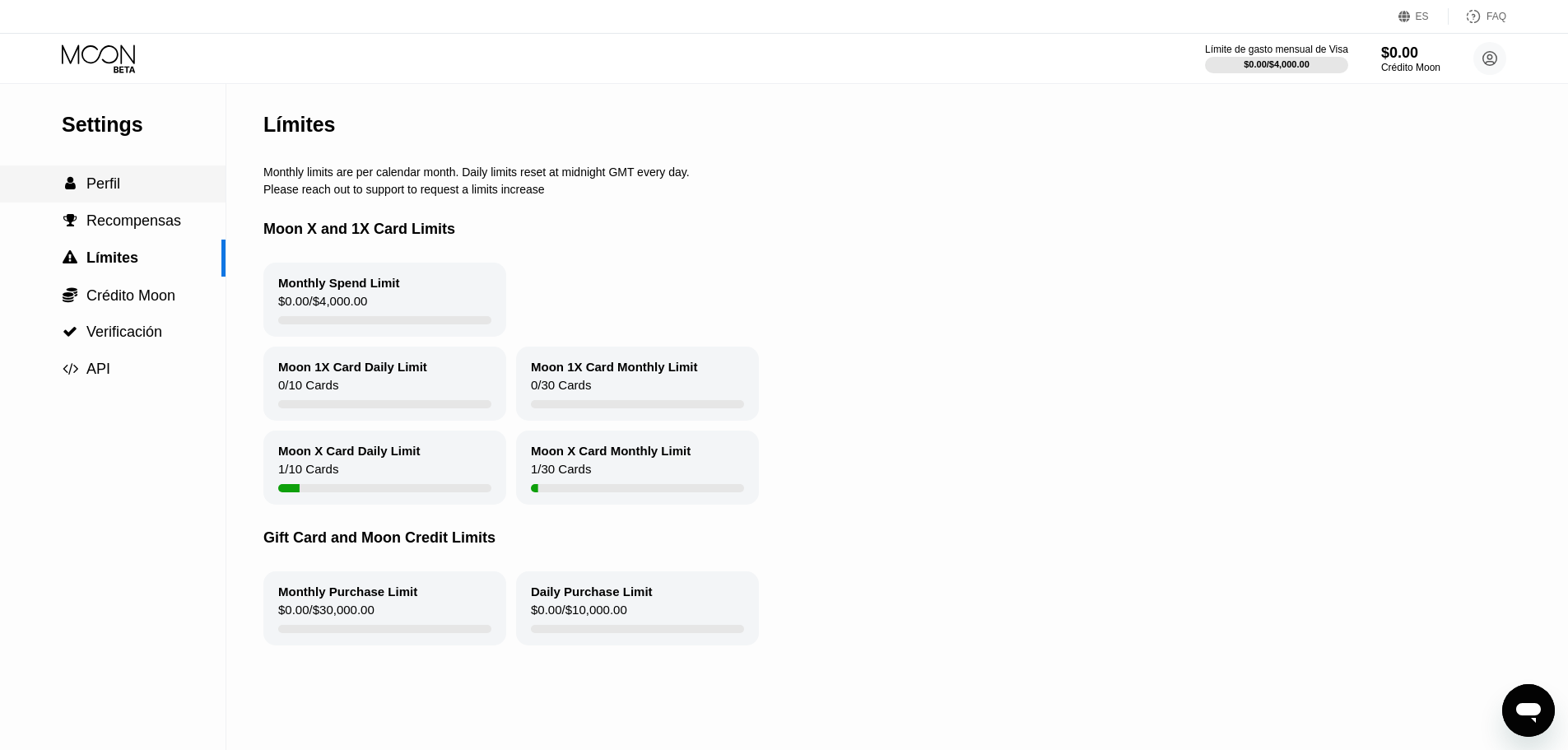
click at [137, 187] on div " Perfil" at bounding box center [113, 183] width 226 height 17
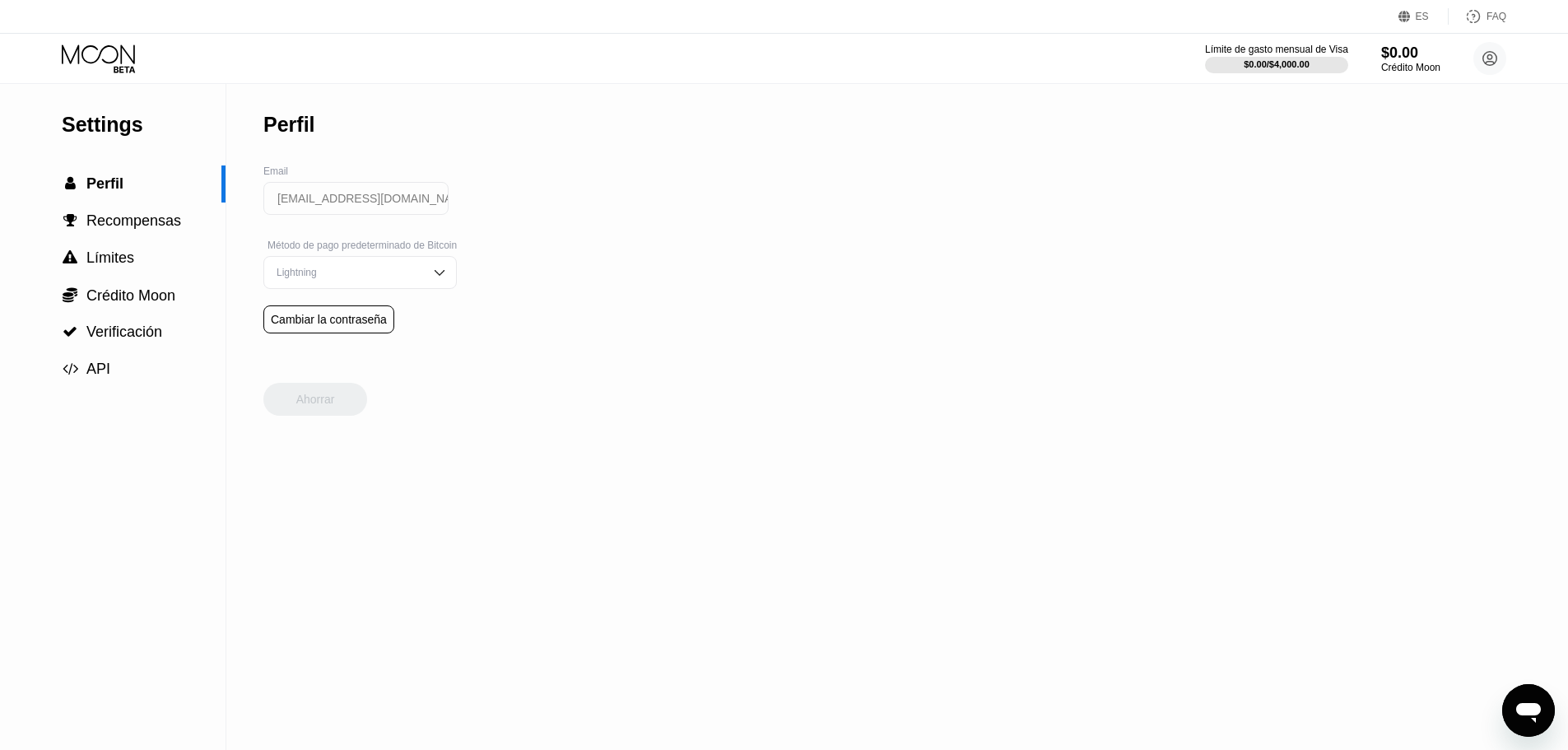
click at [131, 61] on icon at bounding box center [99, 58] width 76 height 29
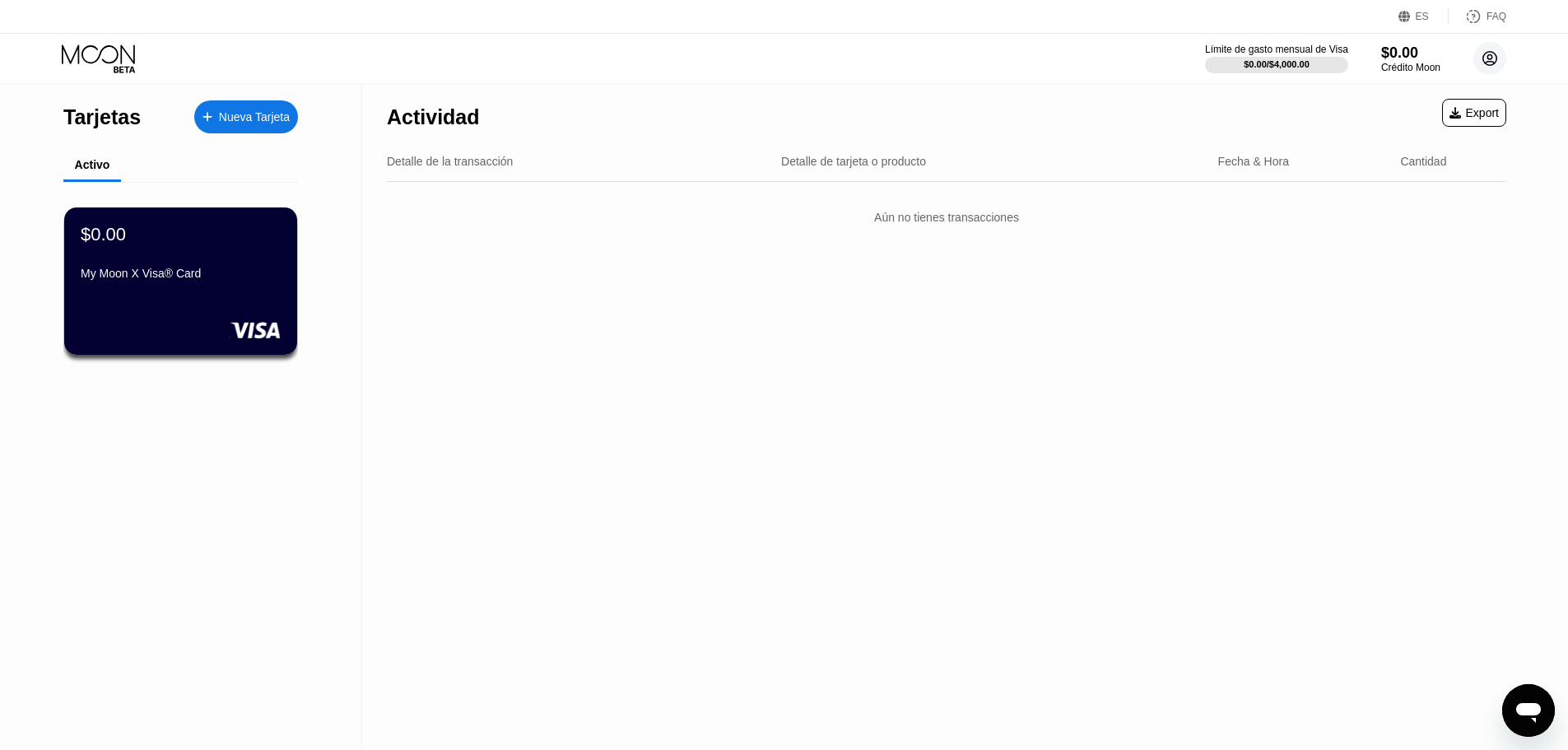
click at [1496, 61] on icon at bounding box center [1490, 58] width 14 height 14
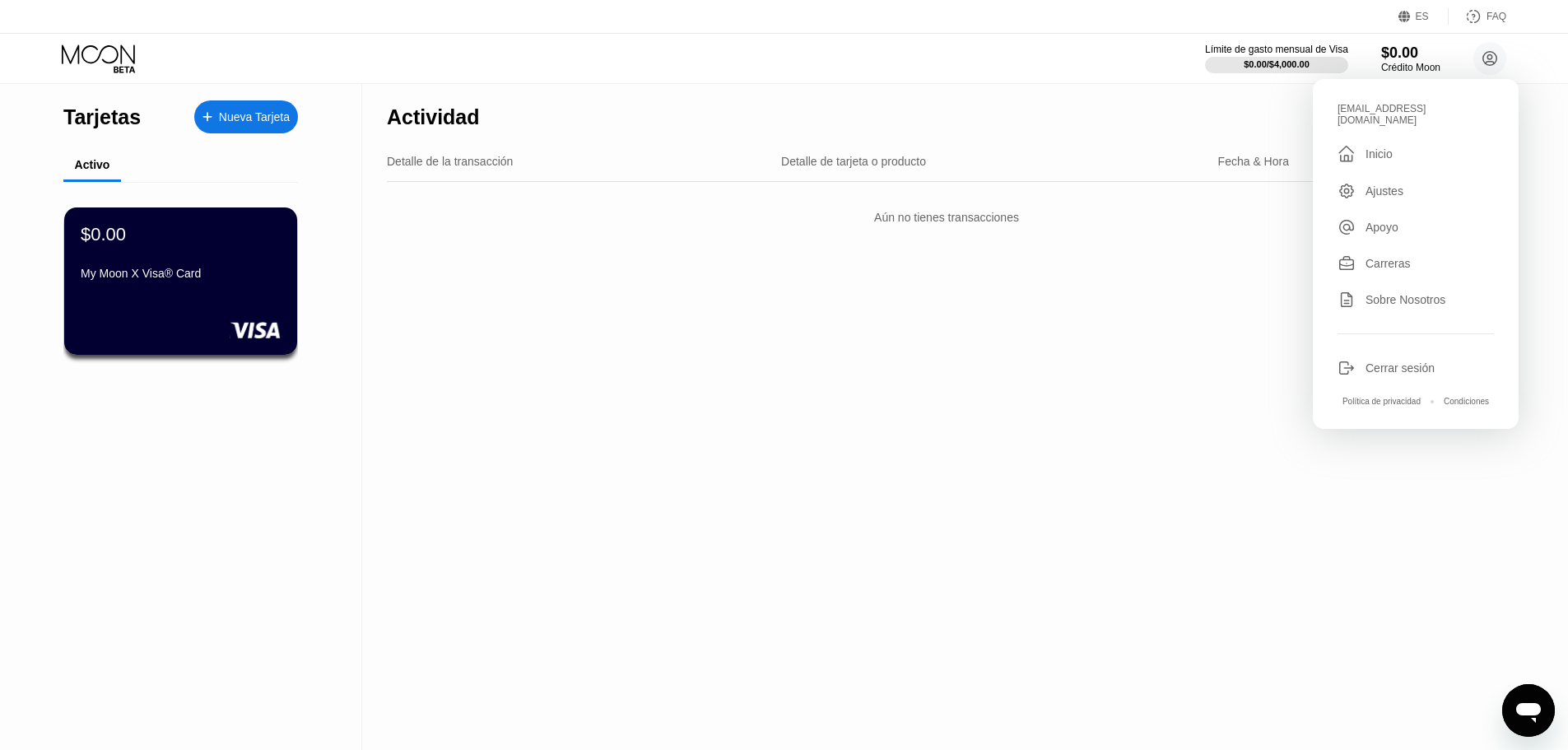
click at [1395, 293] on div "Sobre Nosotros" at bounding box center [1405, 299] width 80 height 13
click at [535, 71] on div "Límite de gasto mensual de Visa $0.00 / $4,000.00 $0.00 Crédito Moon santijro19…" at bounding box center [784, 58] width 1568 height 49
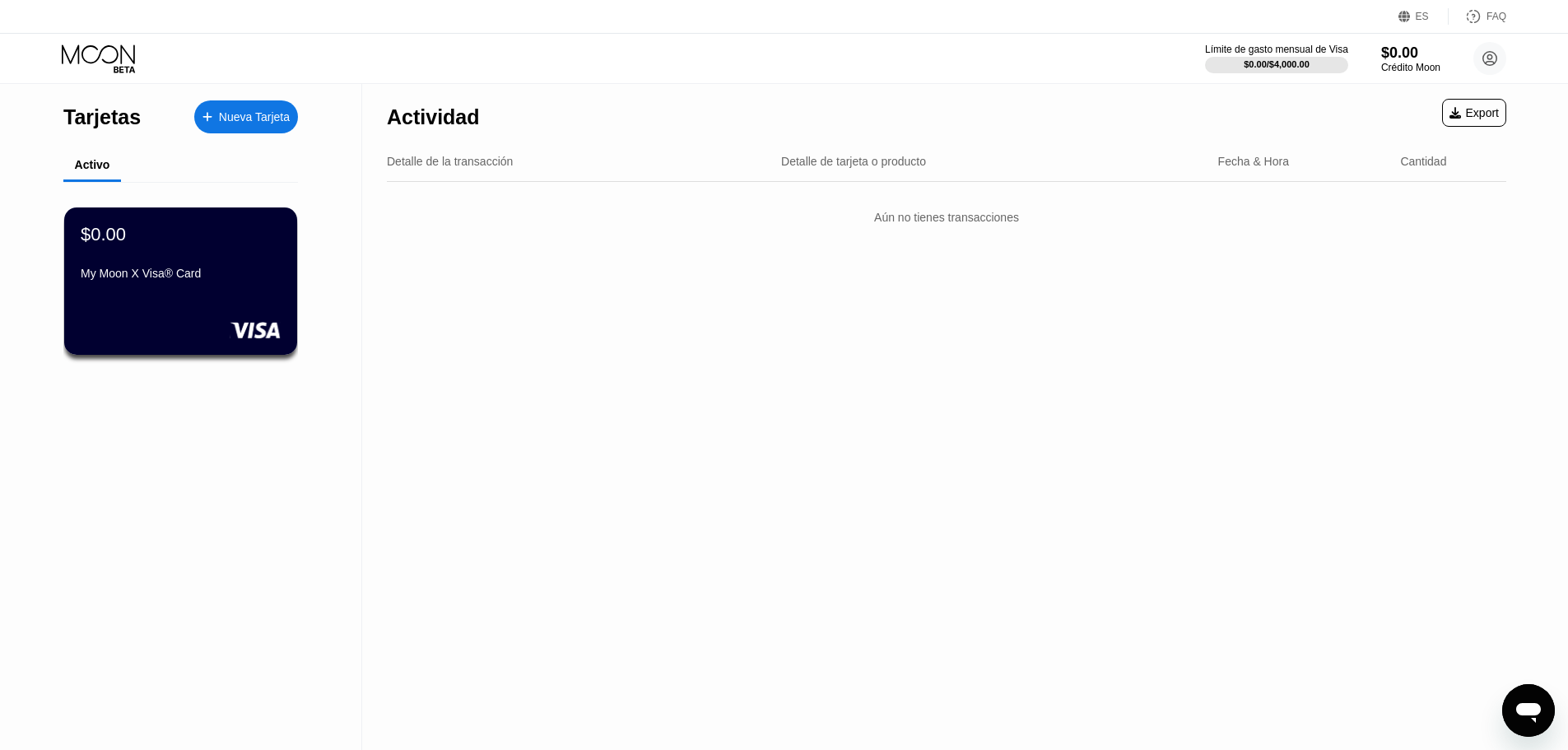
click at [106, 45] on icon at bounding box center [99, 58] width 76 height 29
click at [256, 111] on div "Nueva Tarjeta" at bounding box center [254, 118] width 71 height 14
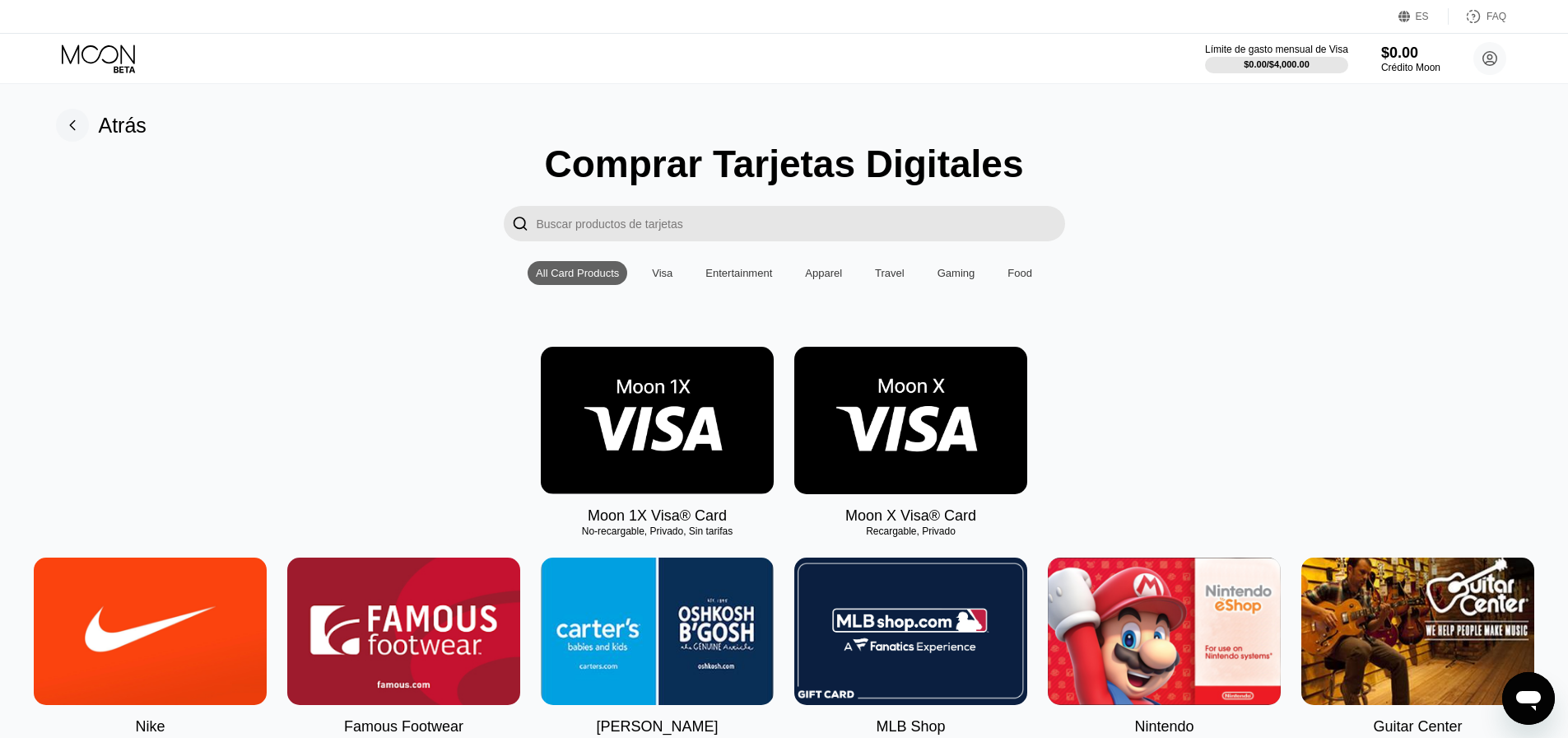
click at [660, 448] on img at bounding box center [657, 419] width 232 height 147
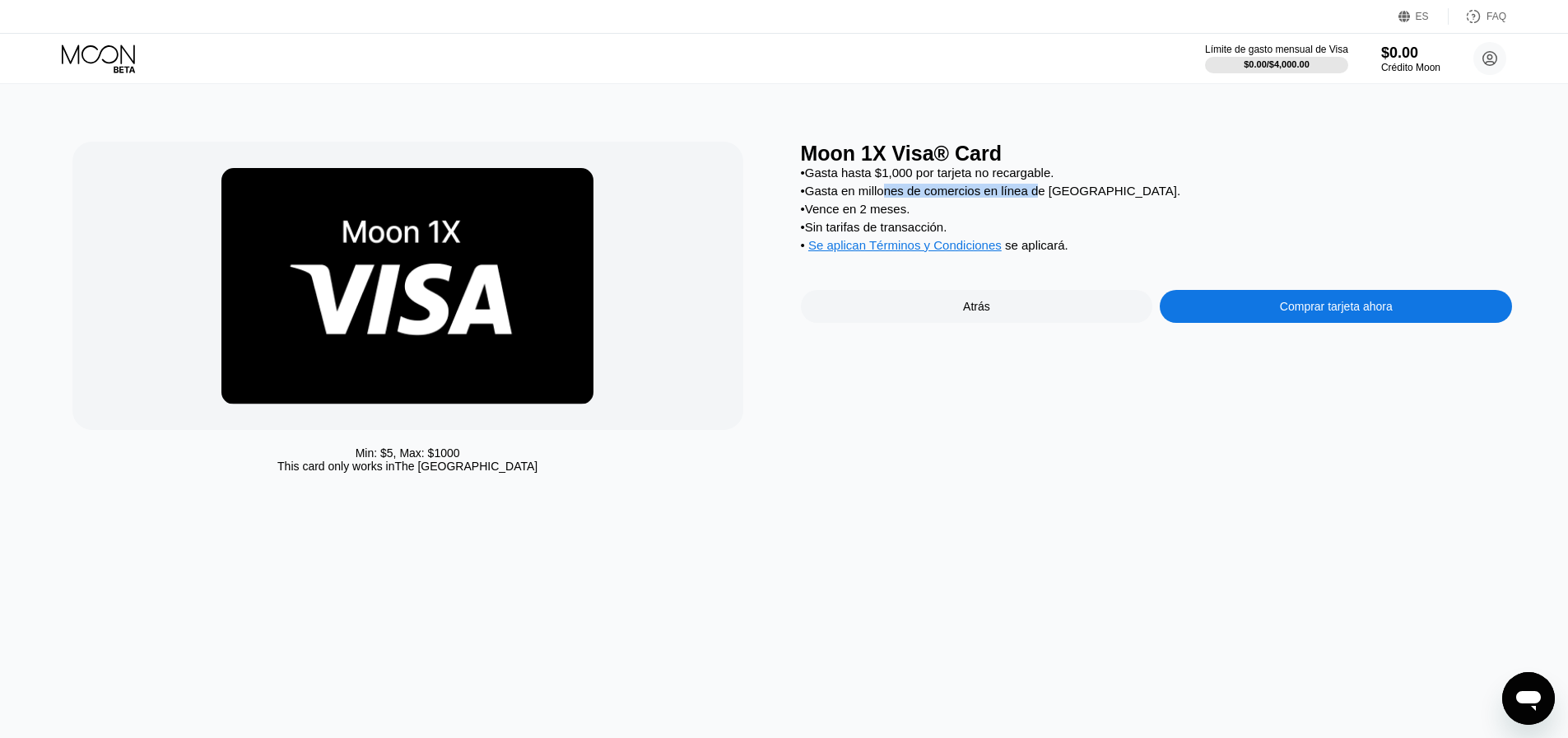
drag, startPoint x: 899, startPoint y: 199, endPoint x: 1041, endPoint y: 198, distance: 142.0
click at [1039, 198] on div "• Gasta en millones de comercios en línea de EE. UU." at bounding box center [1157, 191] width 712 height 14
click at [1042, 198] on div "• Gasta en millones de comercios en línea de EE. UU." at bounding box center [1157, 191] width 712 height 14
drag, startPoint x: 923, startPoint y: 232, endPoint x: 953, endPoint y: 232, distance: 30.0
click at [952, 232] on div "• Sin tarifas de transacción." at bounding box center [1157, 227] width 712 height 14
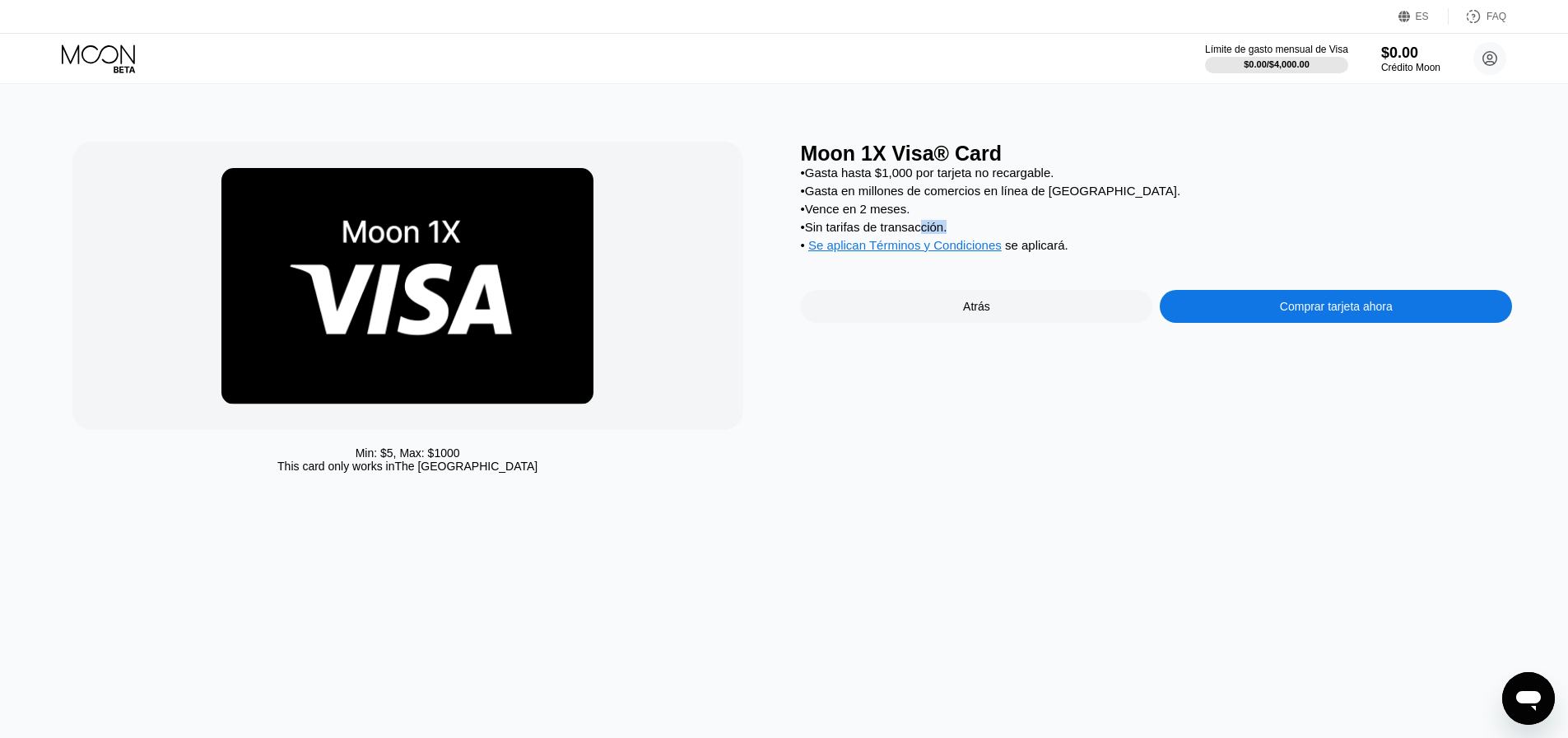
click at [996, 233] on div "• Sin tarifas de transacción." at bounding box center [1157, 227] width 712 height 14
click at [1033, 256] on div "• Se aplican Términos y Condiciones se aplicará ." at bounding box center [1157, 246] width 712 height 18
click at [107, 57] on icon at bounding box center [99, 58] width 76 height 29
